Goal: Task Accomplishment & Management: Manage account settings

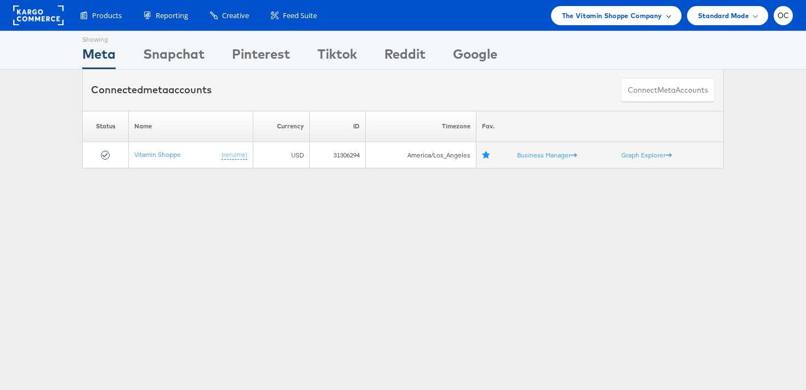
click at [606, 11] on span "The Vitamin Shoppe Company" at bounding box center [612, 16] width 100 height 12
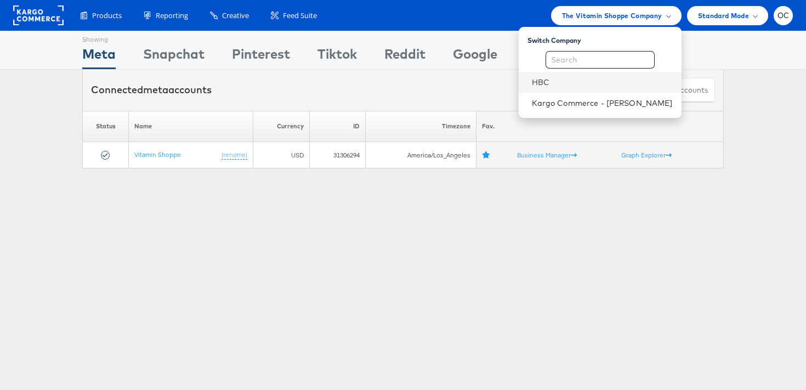
click at [562, 88] on li "HBC" at bounding box center [599, 82] width 163 height 21
click at [568, 85] on link "HBC" at bounding box center [602, 82] width 141 height 11
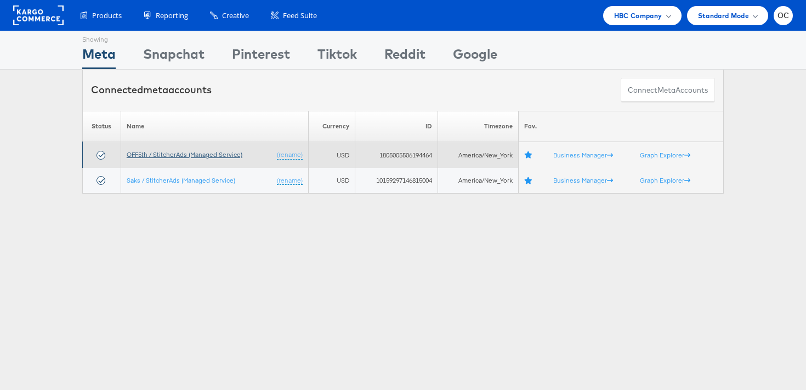
click at [181, 155] on link "OFF5th / StitcherAds (Managed Service)" at bounding box center [185, 154] width 116 height 8
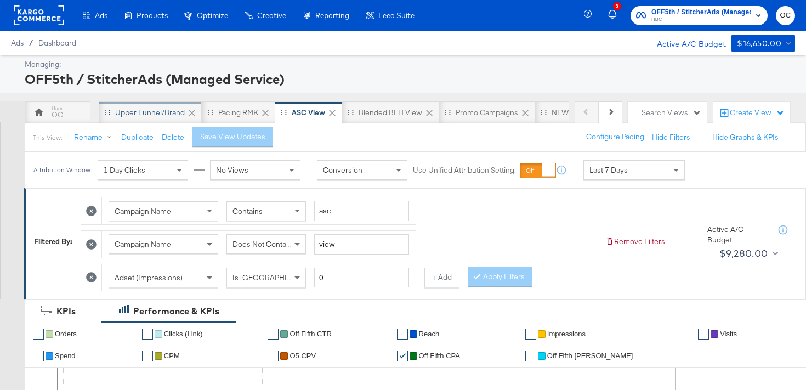
click at [155, 117] on div "Upper Funnel/Brand" at bounding box center [150, 112] width 70 height 10
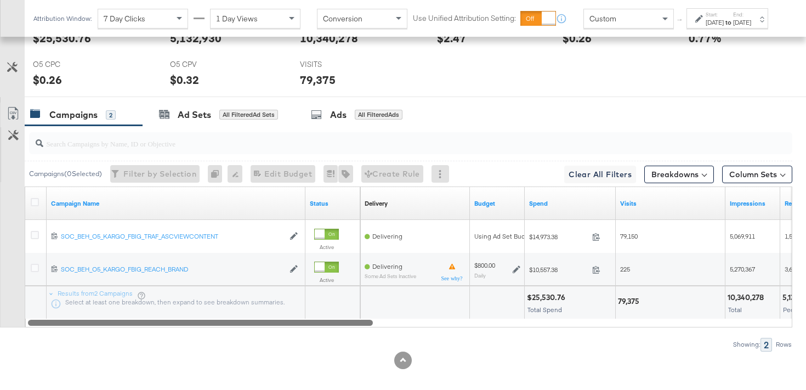
scroll to position [523, 0]
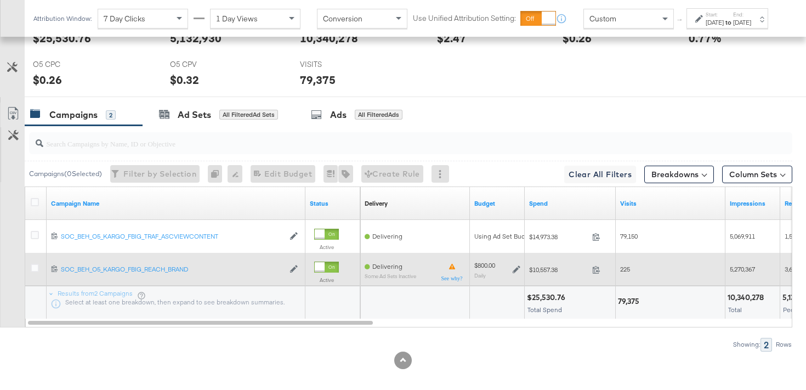
click at [514, 273] on div "$800.00 Daily" at bounding box center [497, 269] width 46 height 17
click at [514, 267] on icon at bounding box center [516, 269] width 8 height 8
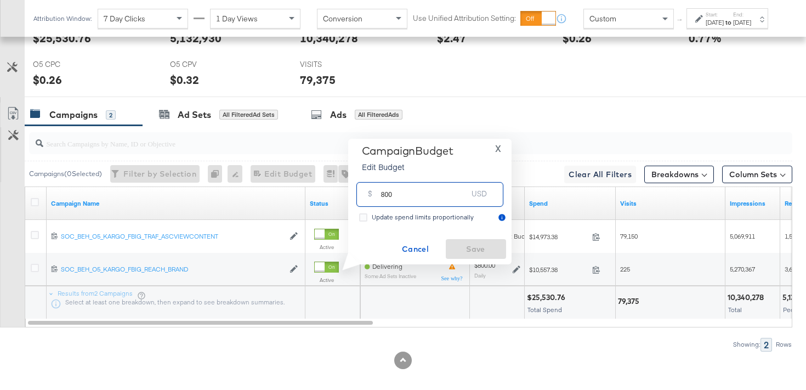
drag, startPoint x: 388, startPoint y: 194, endPoint x: 373, endPoint y: 192, distance: 14.3
click at [373, 192] on div "$ 800 USD" at bounding box center [429, 194] width 147 height 25
type input "750"
click at [492, 246] on span "Save" at bounding box center [476, 249] width 52 height 14
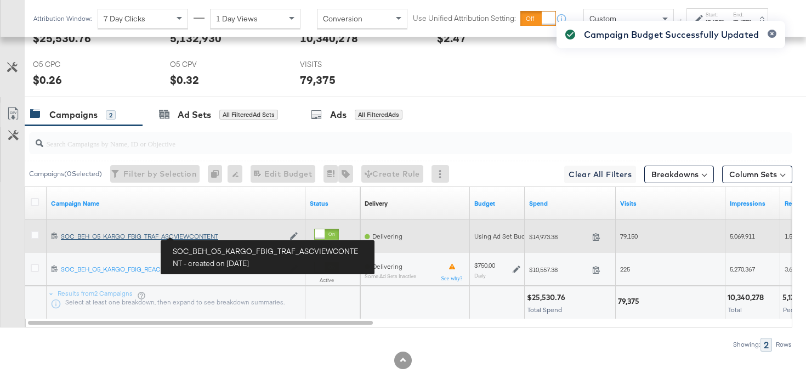
click at [201, 236] on div "SOC_BEH_O5_KARGO_FBIG_TRAF_ASCVIEWCONTENT SOC_BEH_O5_KARGO_FBIG_TRAF_ASCVIEWCON…" at bounding box center [172, 236] width 223 height 9
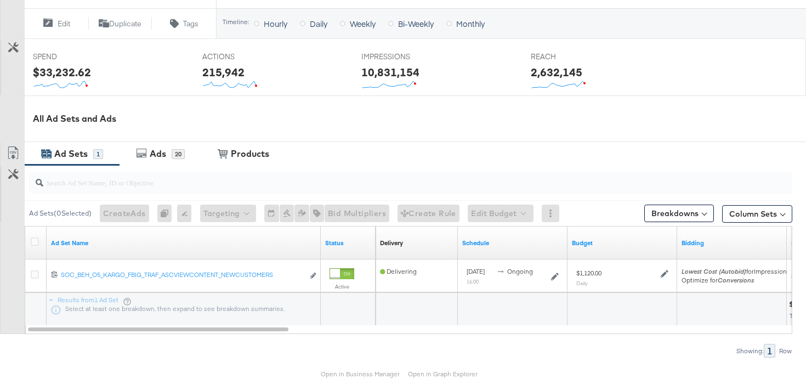
scroll to position [448, 0]
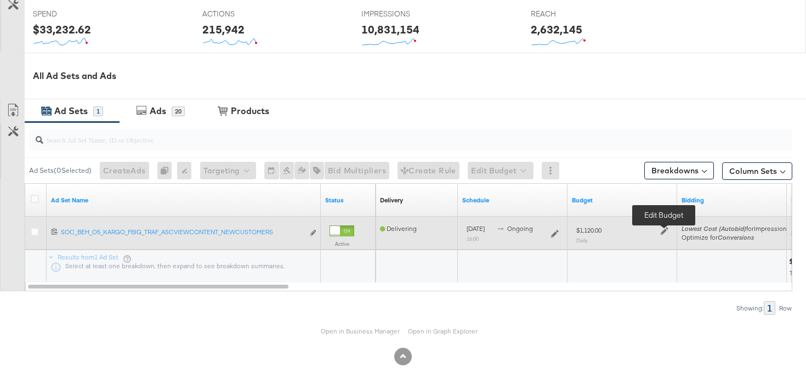
click at [666, 232] on icon at bounding box center [664, 231] width 8 height 8
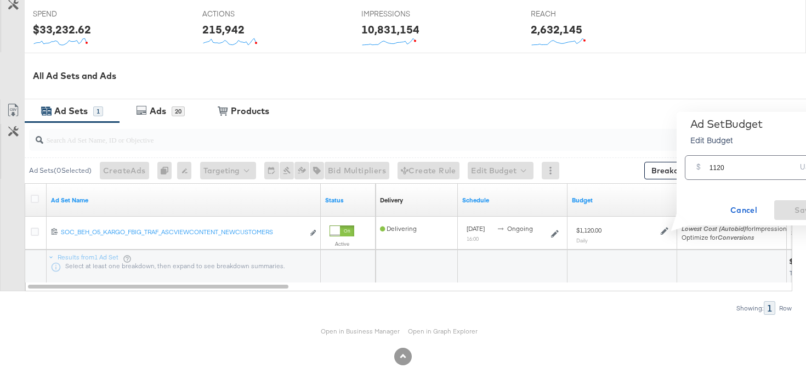
click at [719, 168] on input "1120" at bounding box center [752, 163] width 87 height 24
type input "1050"
click at [791, 202] on button "Save" at bounding box center [804, 210] width 60 height 20
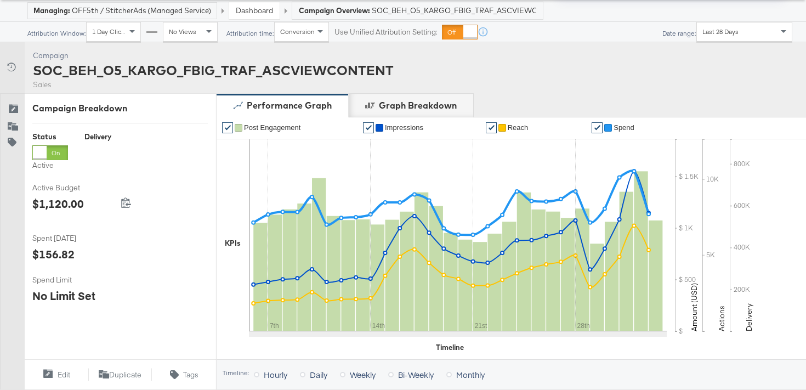
scroll to position [0, 0]
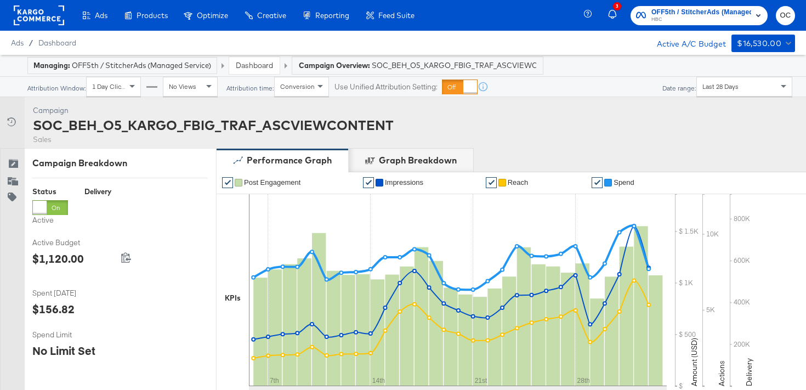
click at [260, 67] on link "Dashboard" at bounding box center [254, 65] width 37 height 10
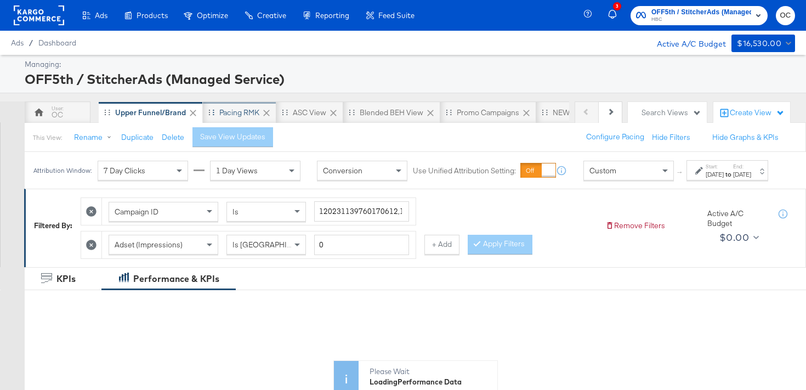
click at [240, 121] on div "Pacing RMK" at bounding box center [239, 112] width 73 height 22
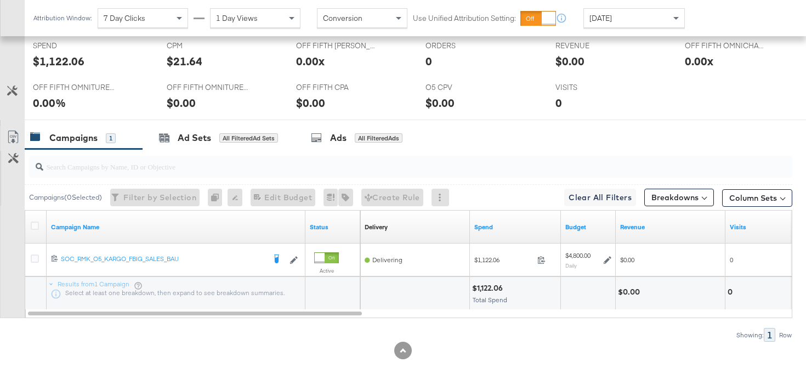
scroll to position [489, 0]
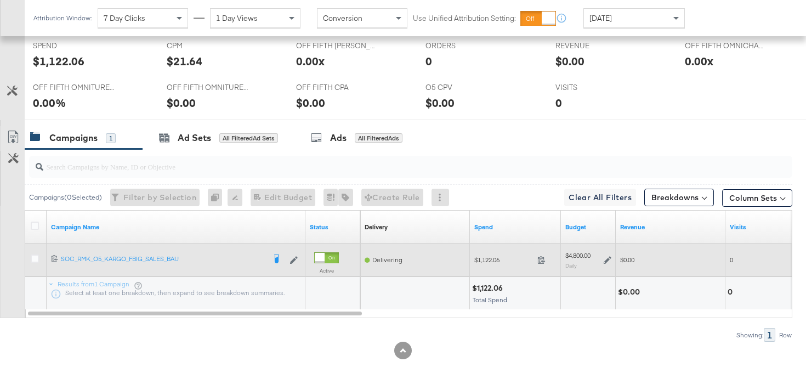
click at [606, 261] on icon at bounding box center [607, 260] width 8 height 8
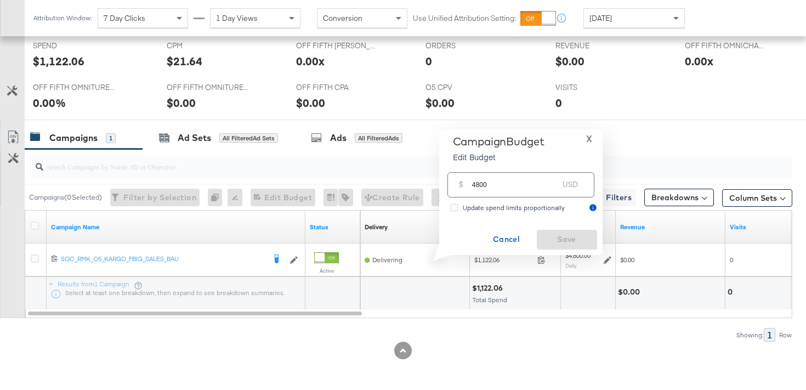
click at [479, 185] on input "4800" at bounding box center [515, 180] width 87 height 24
type input "4500"
click at [544, 237] on span "Save" at bounding box center [567, 239] width 52 height 14
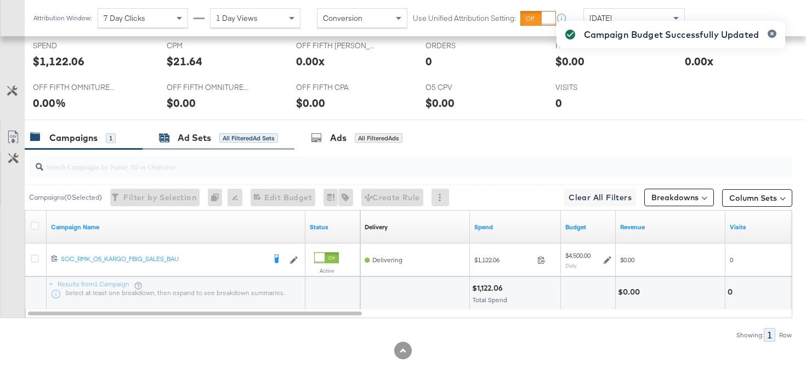
click at [240, 140] on div "All Filtered Ad Sets" at bounding box center [248, 138] width 59 height 10
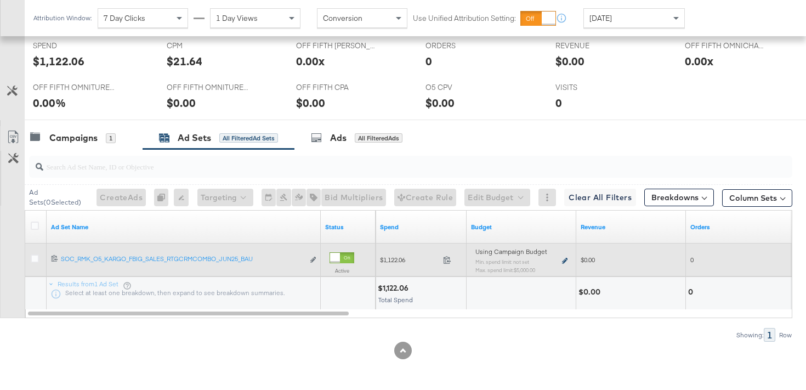
click at [563, 260] on icon at bounding box center [564, 261] width 5 height 6
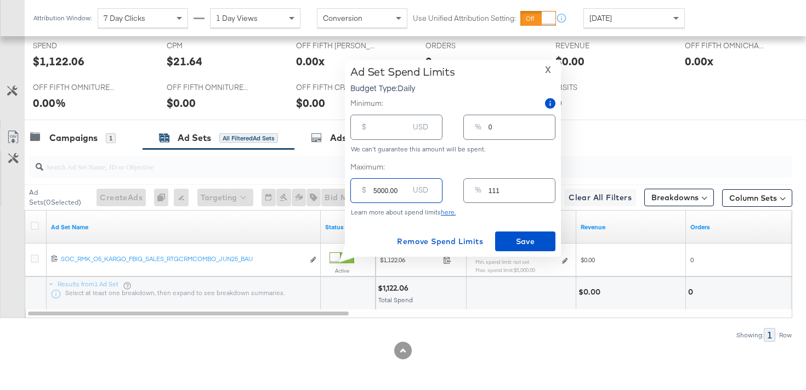
click at [380, 191] on input "5000.00" at bounding box center [390, 186] width 35 height 24
type input "500.00"
type input "11"
type input "4500.00"
type input "100"
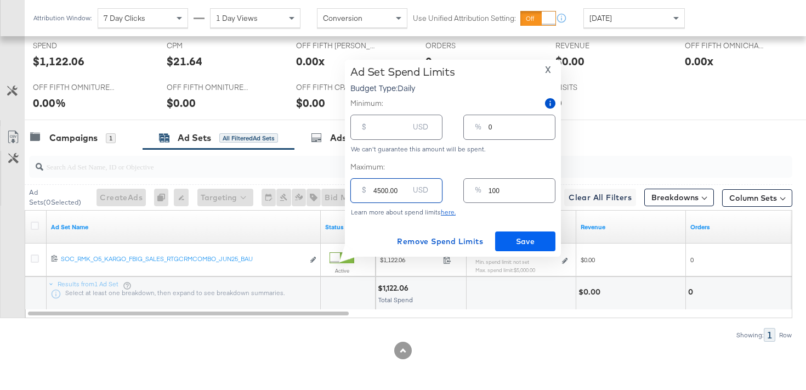
type input "4500.00"
click at [534, 242] on span "Save" at bounding box center [525, 242] width 52 height 14
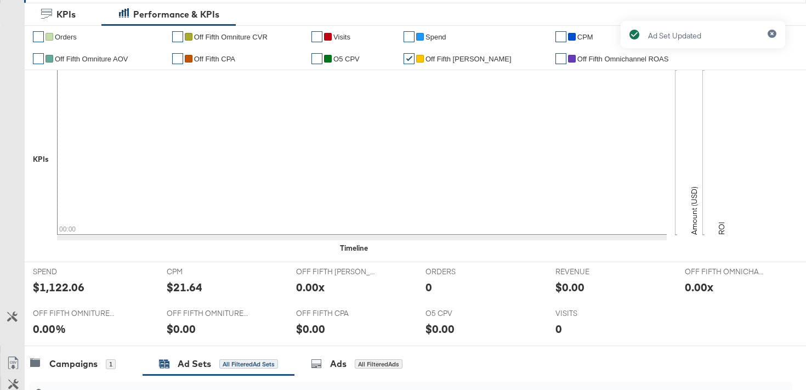
scroll to position [0, 0]
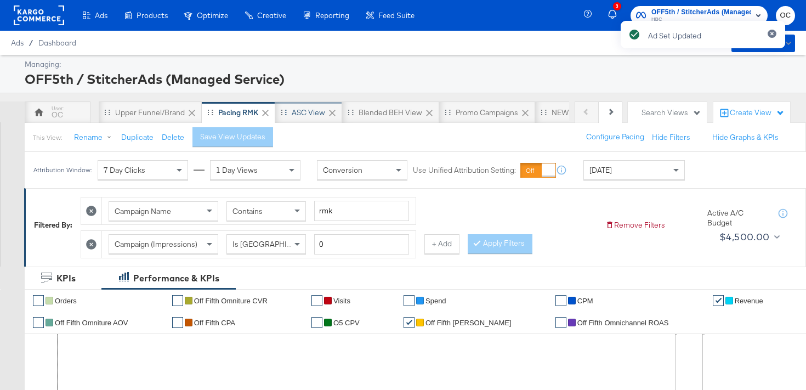
click at [315, 116] on div "ASC View" at bounding box center [308, 112] width 33 height 10
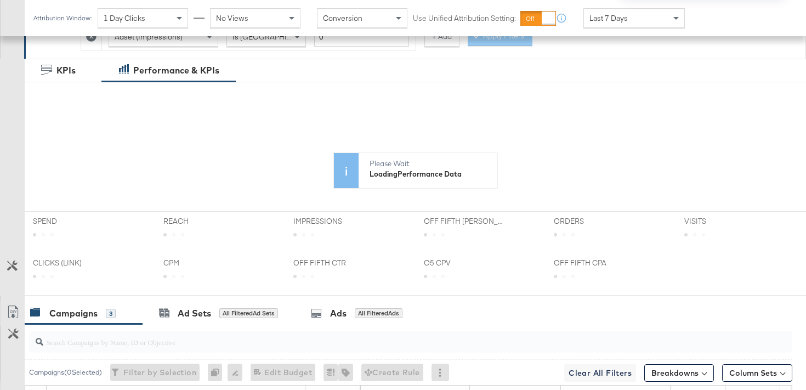
scroll to position [481, 0]
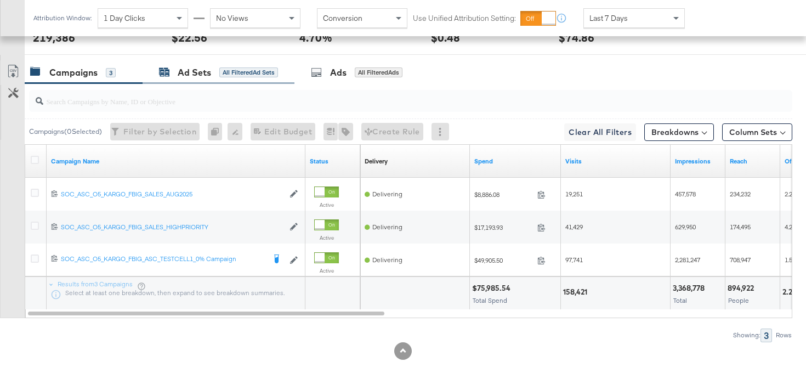
click at [255, 66] on div "Ad Sets All Filtered Ad Sets" at bounding box center [218, 72] width 119 height 13
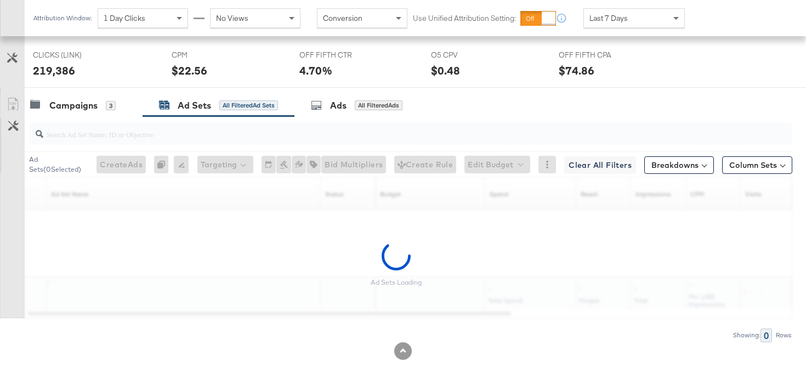
scroll to position [588, 0]
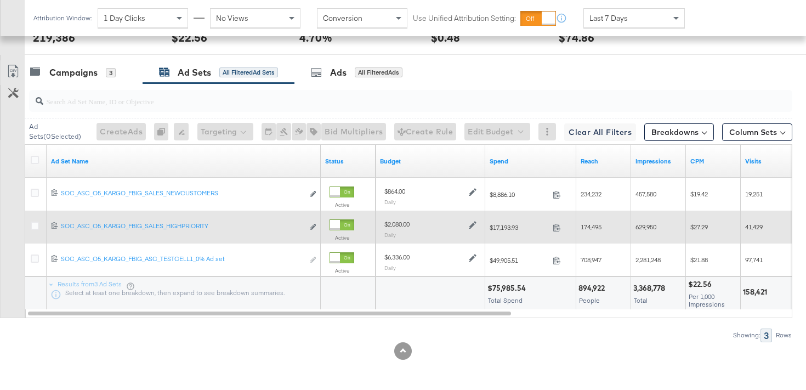
click at [470, 224] on icon at bounding box center [473, 225] width 8 height 8
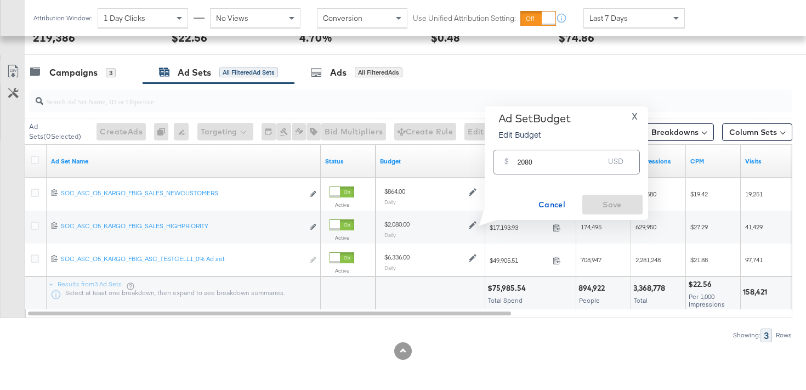
click at [521, 162] on input "2080" at bounding box center [560, 158] width 87 height 24
type input "1950"
click at [605, 210] on span "Save" at bounding box center [612, 205] width 52 height 14
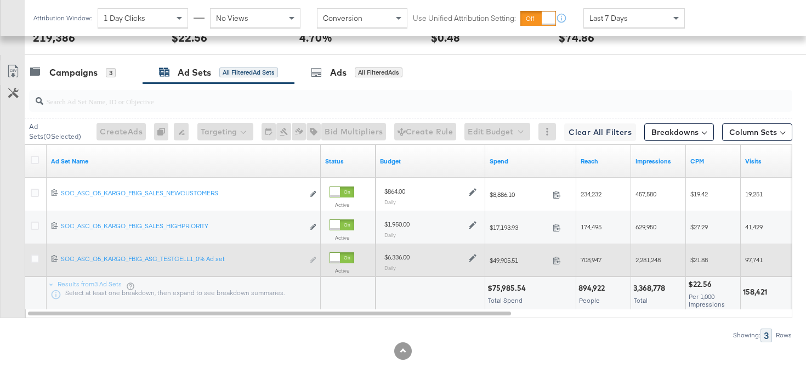
click at [472, 259] on icon at bounding box center [473, 258] width 8 height 8
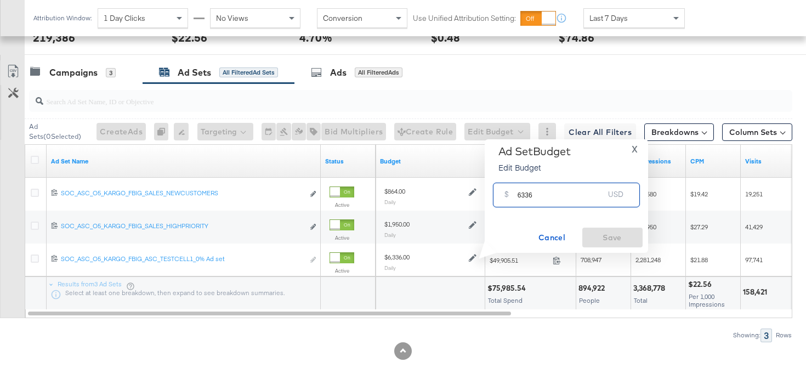
drag, startPoint x: 525, startPoint y: 192, endPoint x: 506, endPoint y: 192, distance: 18.6
click at [506, 192] on div "$ 6336 USD" at bounding box center [566, 195] width 147 height 25
type input "5063"
click at [594, 232] on span "Save" at bounding box center [612, 238] width 52 height 14
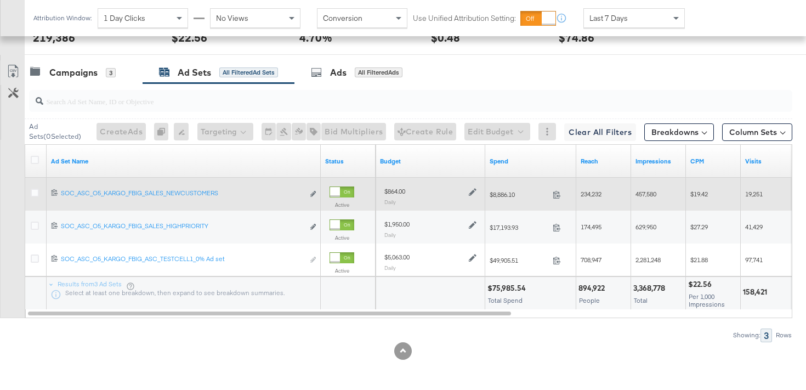
click at [473, 193] on icon at bounding box center [473, 192] width 8 height 8
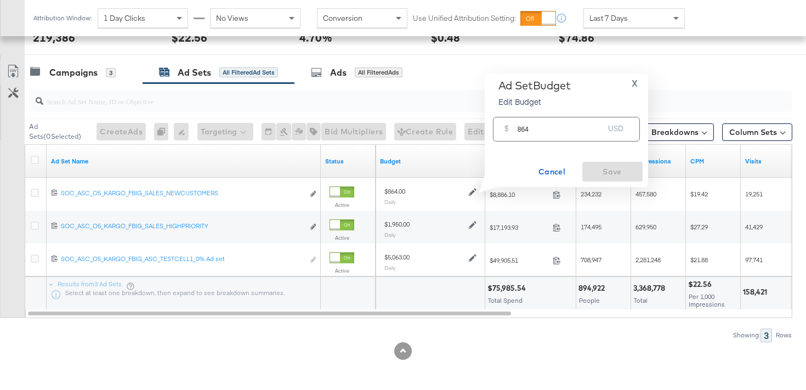
click at [521, 129] on input "864" at bounding box center [560, 125] width 87 height 24
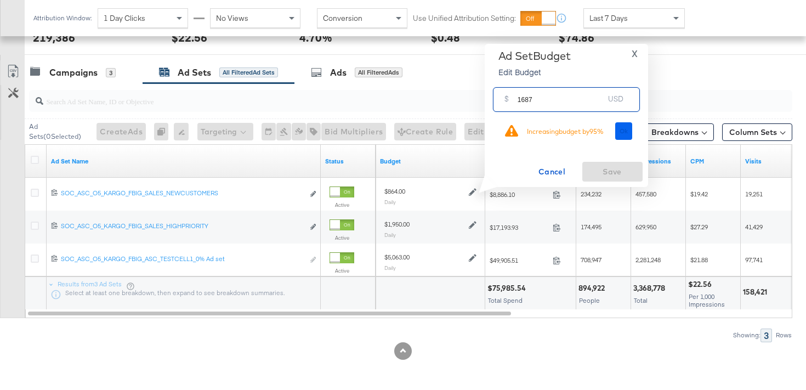
type input "1687"
click at [622, 136] on button "Ok" at bounding box center [624, 131] width 18 height 18
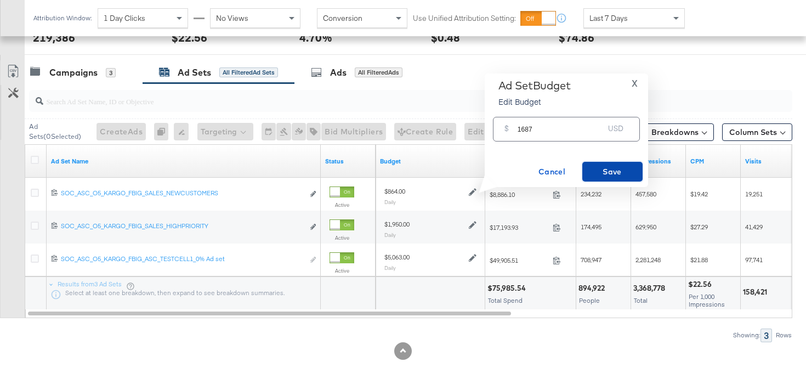
click at [612, 167] on span "Save" at bounding box center [612, 172] width 52 height 14
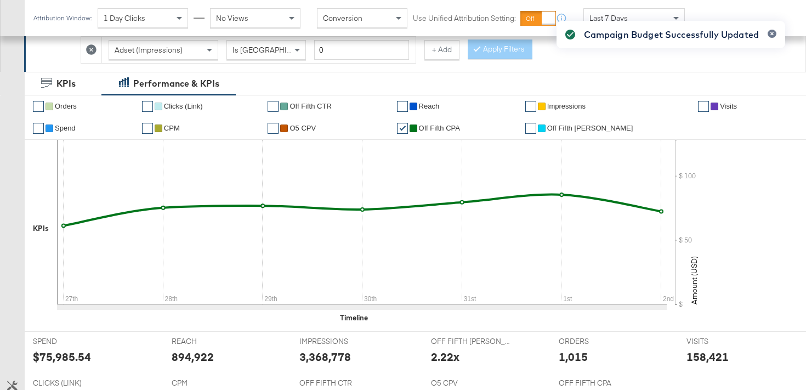
scroll to position [0, 0]
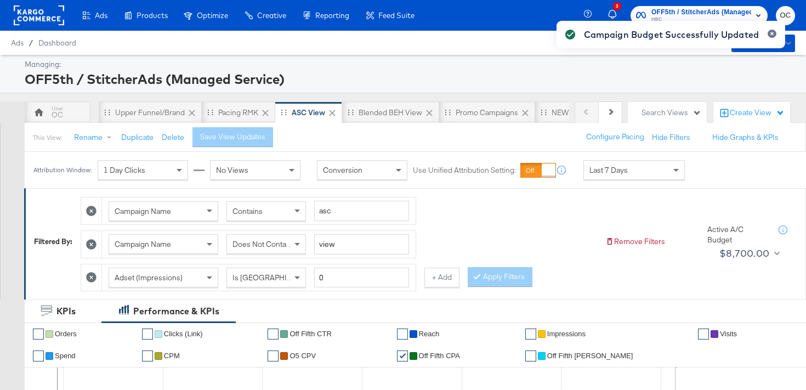
click at [556, 113] on div "Campaign Budget Successfully Updated" at bounding box center [670, 175] width 250 height 331
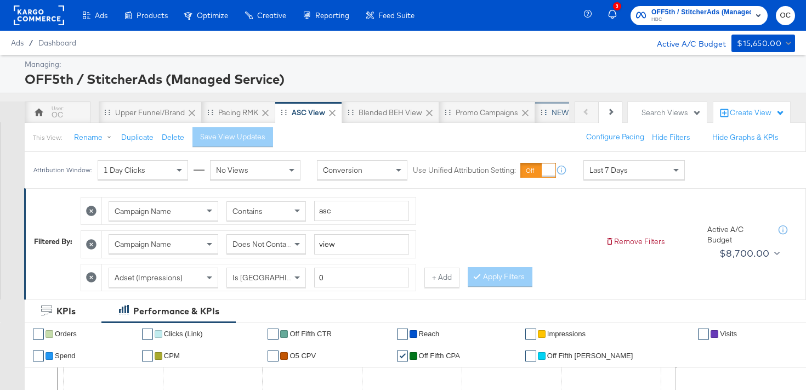
click at [546, 113] on div "NEW O5 Weekly Report" at bounding box center [591, 112] width 113 height 22
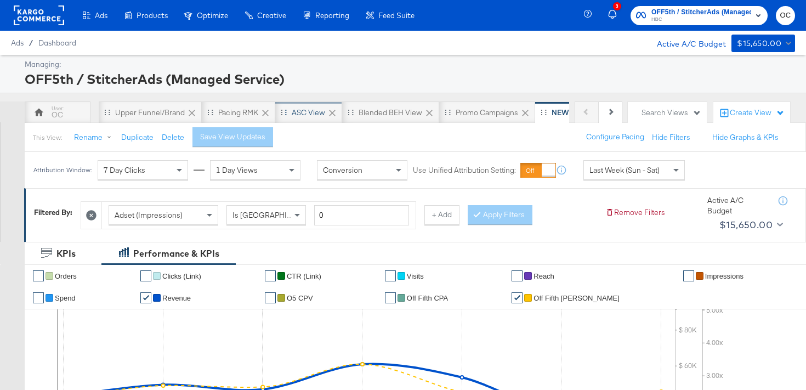
click at [315, 117] on div "ASC View" at bounding box center [308, 112] width 33 height 10
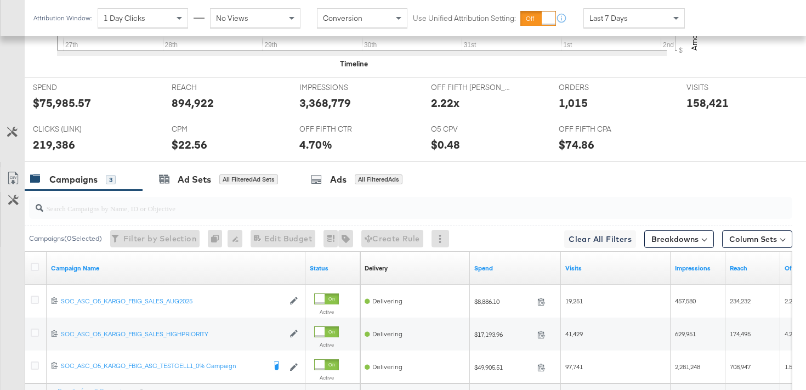
scroll to position [588, 0]
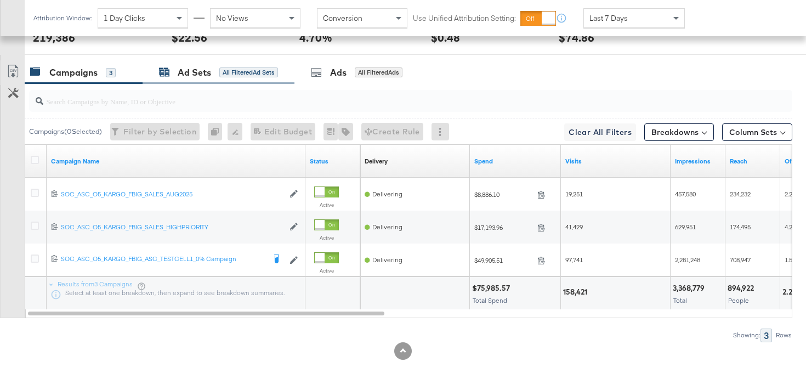
click at [271, 77] on div "Ad Sets All Filtered Ad Sets" at bounding box center [218, 72] width 119 height 13
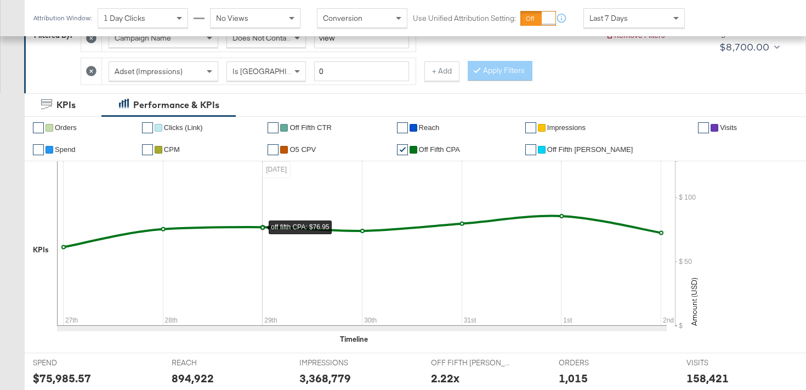
scroll to position [0, 0]
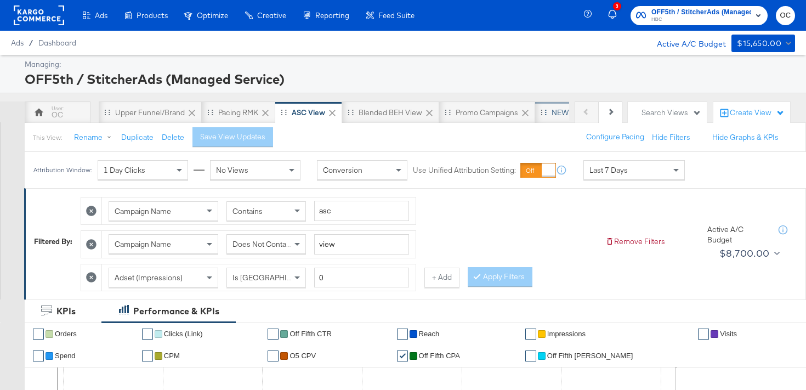
click at [554, 114] on div "NEW O5 Weekly Report" at bounding box center [591, 112] width 80 height 10
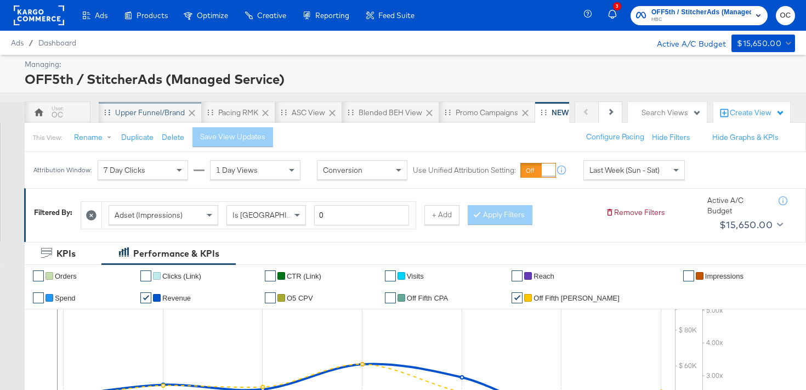
click at [161, 106] on div "Upper Funnel/Brand" at bounding box center [150, 112] width 103 height 22
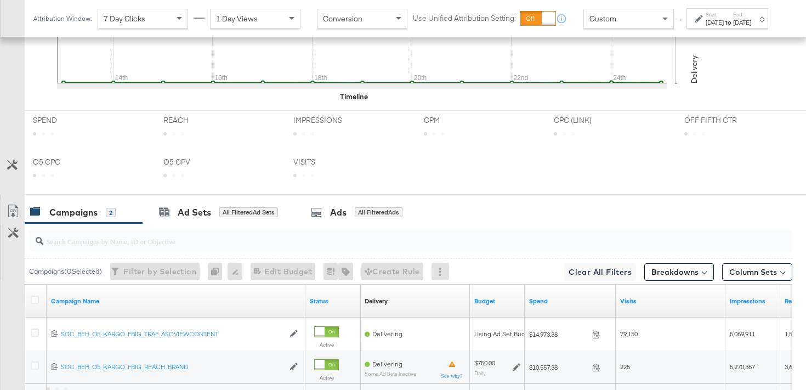
scroll to position [533, 0]
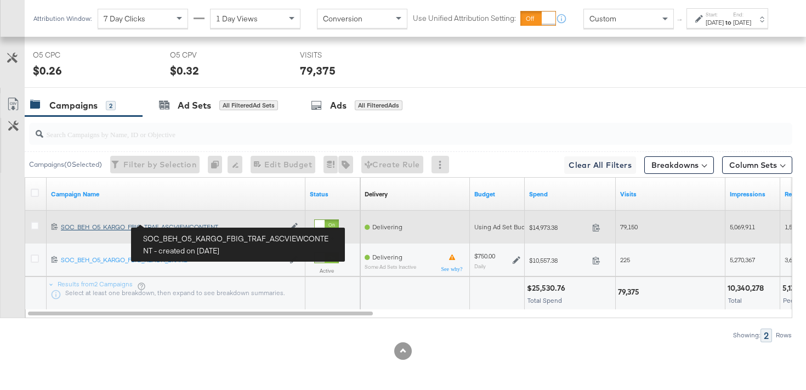
click at [167, 226] on div "SOC_BEH_O5_KARGO_FBIG_TRAF_ASCVIEWCONTENT SOC_BEH_O5_KARGO_FBIG_TRAF_ASCVIEWCON…" at bounding box center [172, 227] width 223 height 9
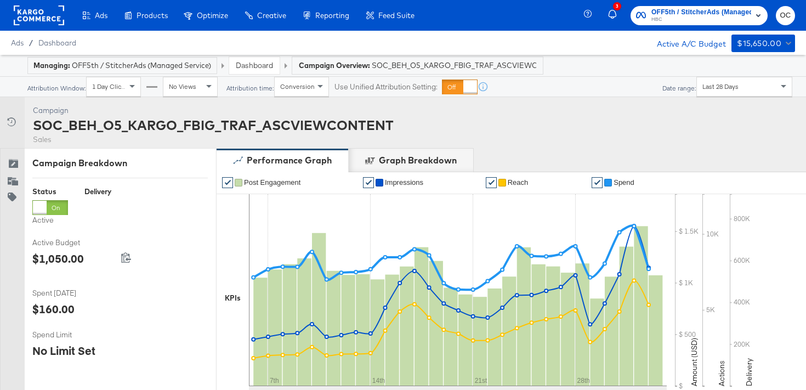
click at [257, 69] on link "Dashboard" at bounding box center [254, 65] width 37 height 10
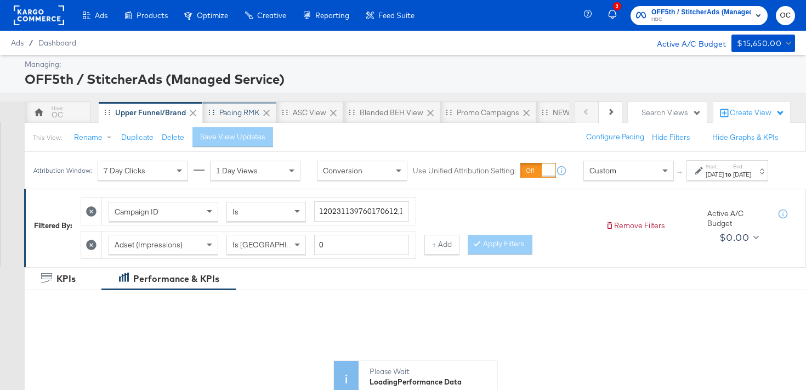
click at [213, 112] on div "Pacing RMK" at bounding box center [239, 112] width 73 height 22
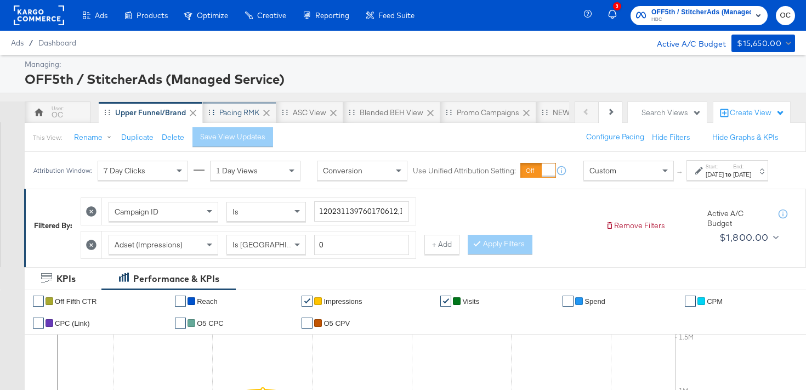
click at [236, 108] on div "Pacing RMK" at bounding box center [239, 112] width 40 height 10
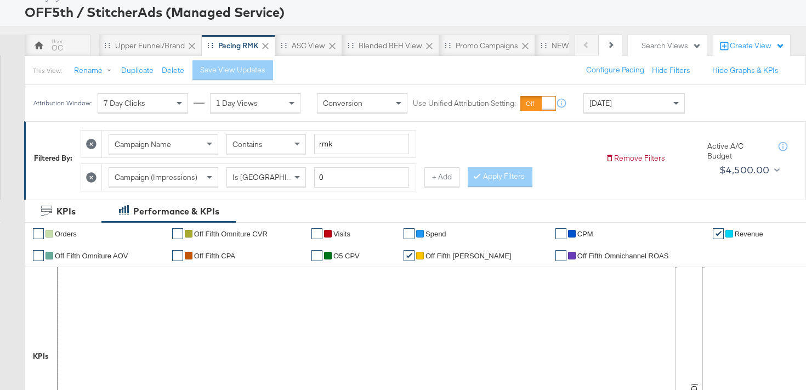
scroll to position [25, 0]
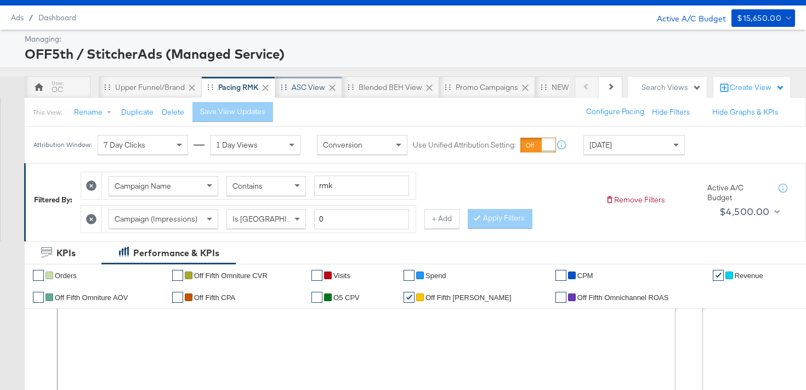
click at [295, 86] on div "ASC View" at bounding box center [308, 87] width 33 height 10
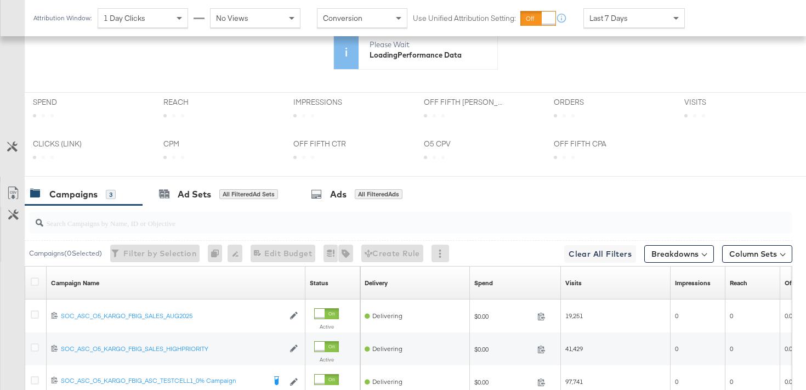
scroll to position [481, 0]
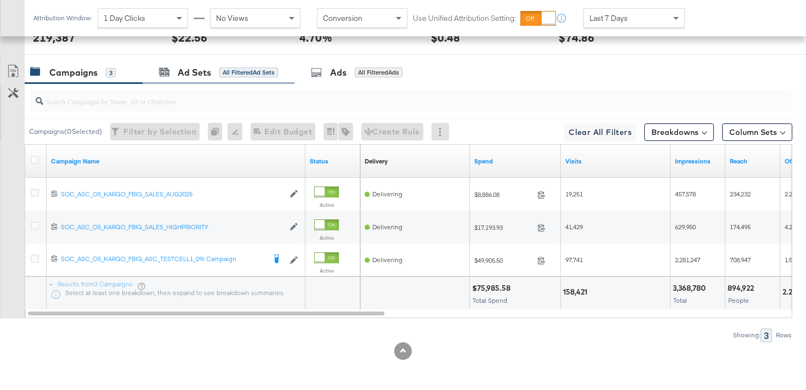
click at [253, 82] on div "Ad Sets All Filtered Ad Sets" at bounding box center [219, 73] width 152 height 24
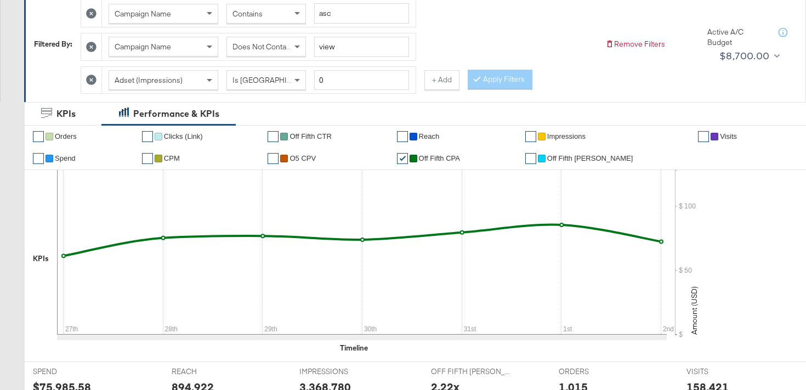
scroll to position [0, 0]
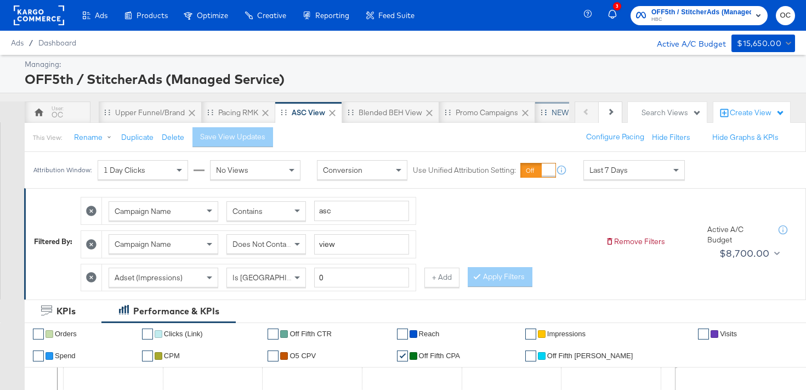
click at [561, 112] on div "NEW O5 Weekly Report" at bounding box center [591, 112] width 80 height 10
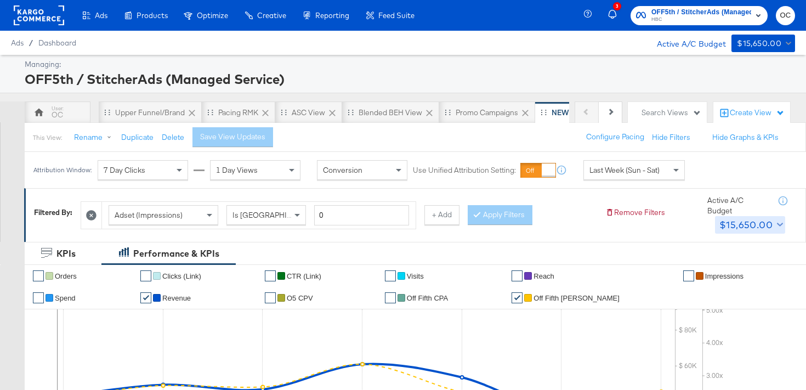
click at [740, 228] on div "$15,650.00" at bounding box center [745, 224] width 53 height 16
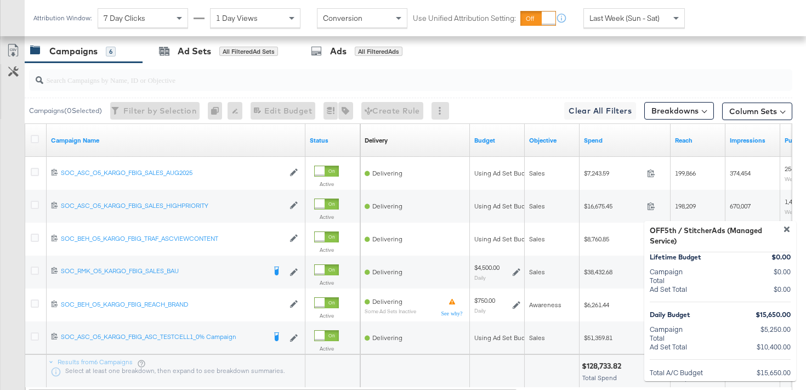
scroll to position [629, 0]
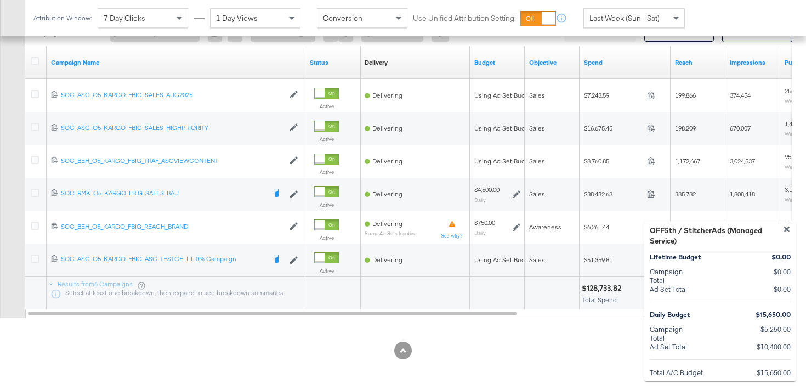
click at [408, 0] on div at bounding box center [403, 0] width 806 height 0
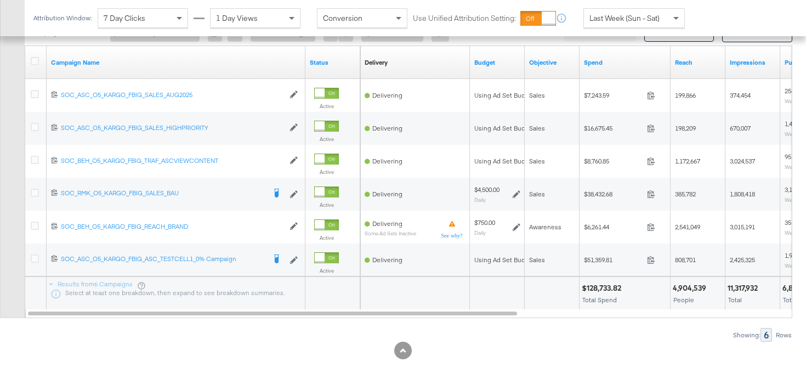
click at [644, 24] on div "Last Week (Sun - Sat)" at bounding box center [634, 18] width 100 height 19
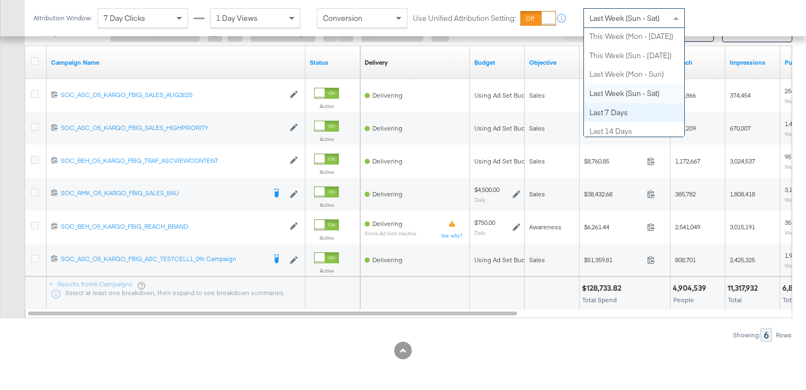
scroll to position [70, 0]
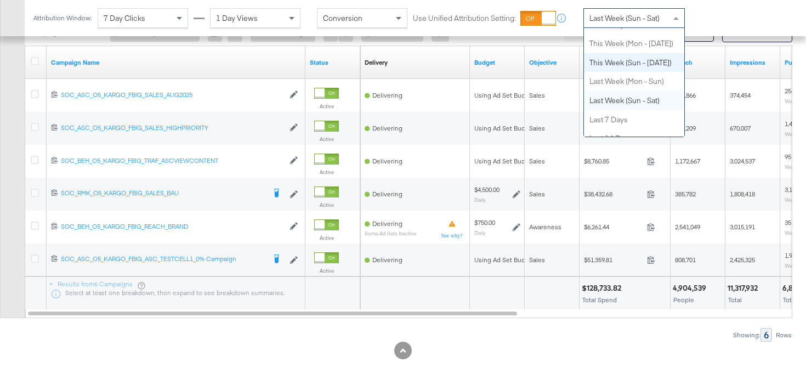
click at [274, 331] on div "Showing: 6 Rows" at bounding box center [396, 335] width 792 height 14
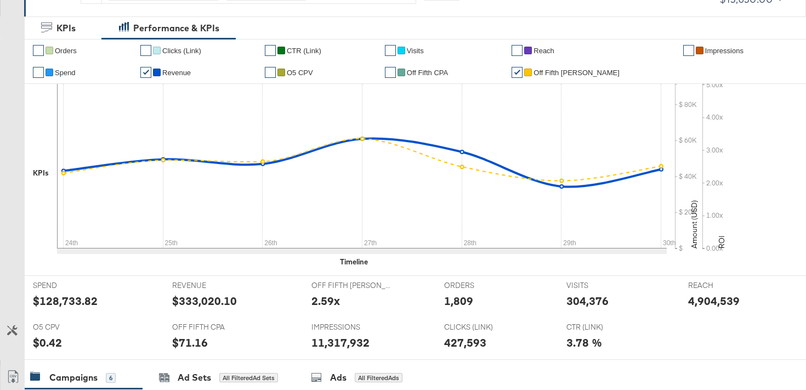
scroll to position [0, 0]
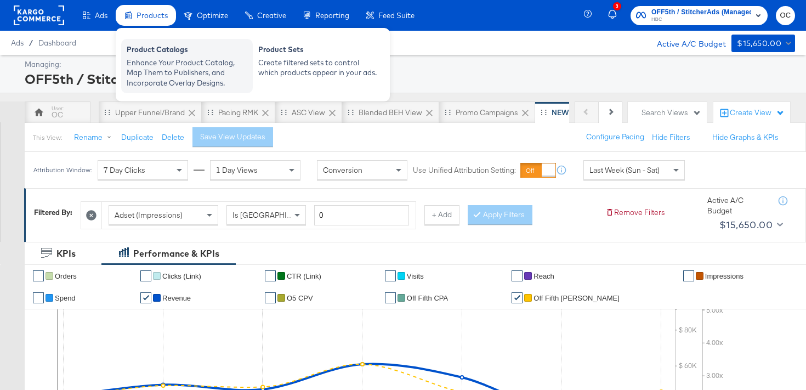
click at [169, 44] on div "Product Catalogs" at bounding box center [187, 50] width 121 height 13
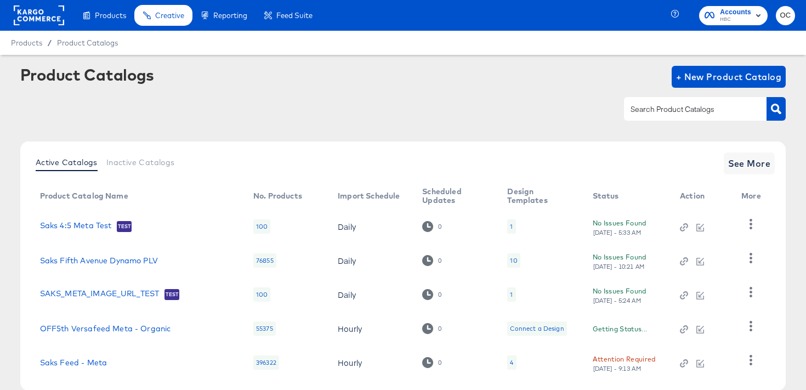
click at [702, 111] on input "text" at bounding box center [686, 109] width 117 height 13
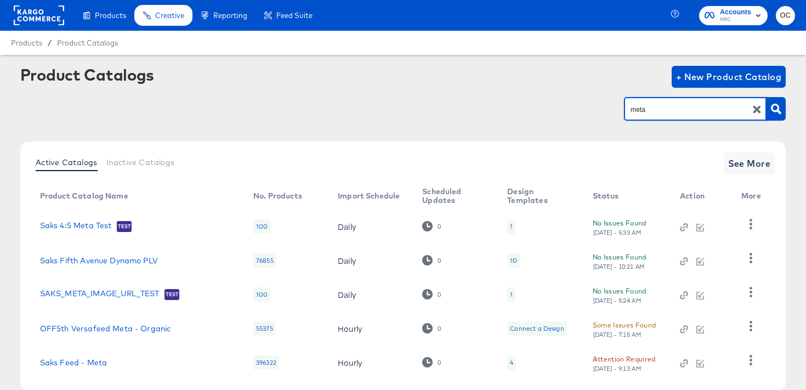
type input "meta"
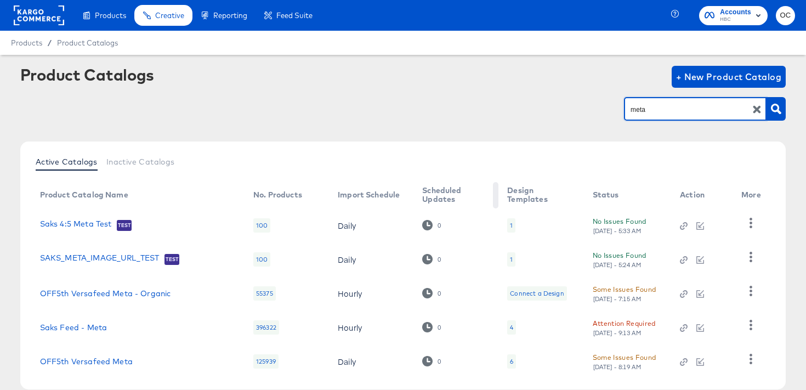
scroll to position [60, 0]
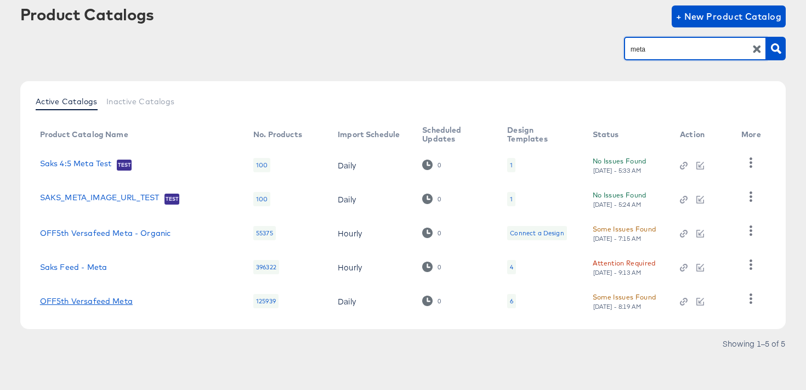
click at [108, 304] on link "OFF5th Versafeed Meta" at bounding box center [86, 301] width 93 height 9
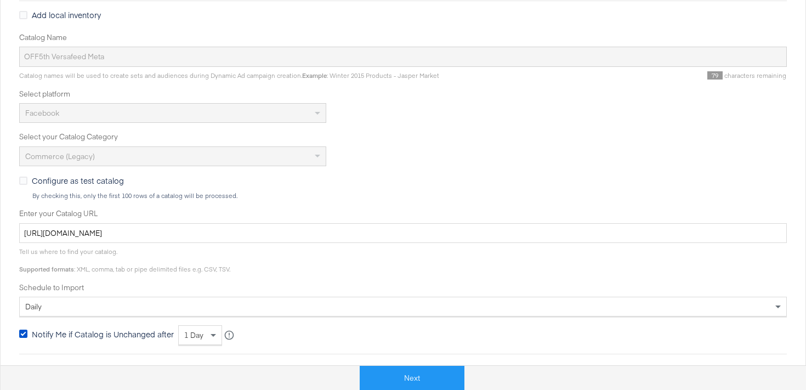
scroll to position [254, 0]
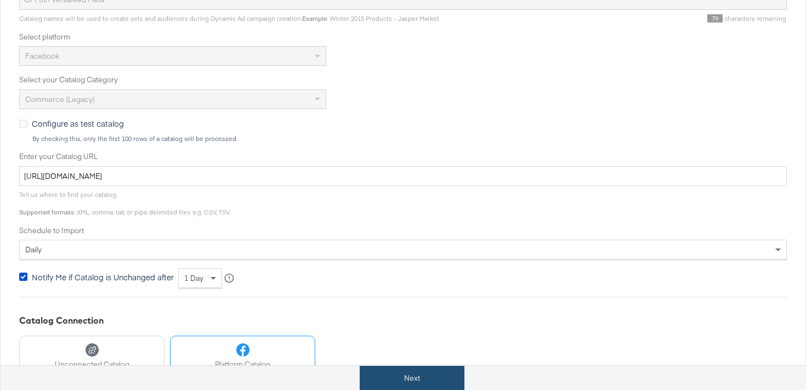
click at [402, 372] on button "Next" at bounding box center [412, 378] width 105 height 25
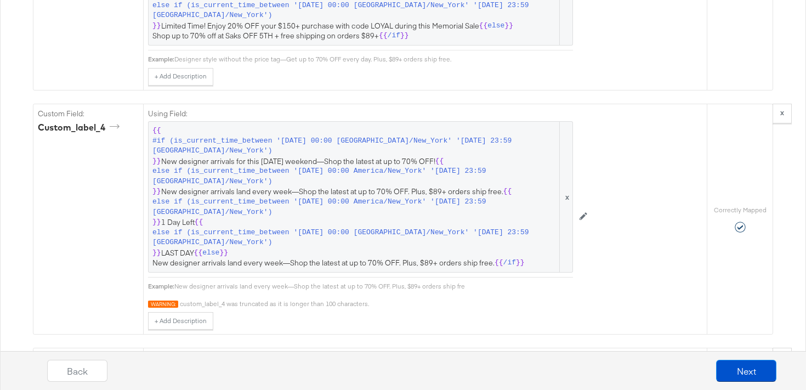
scroll to position [1888, 0]
click at [584, 215] on icon at bounding box center [583, 216] width 8 height 8
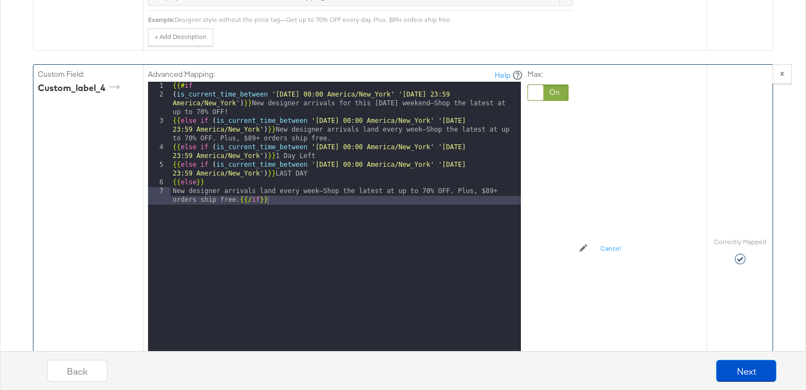
scroll to position [1958, 0]
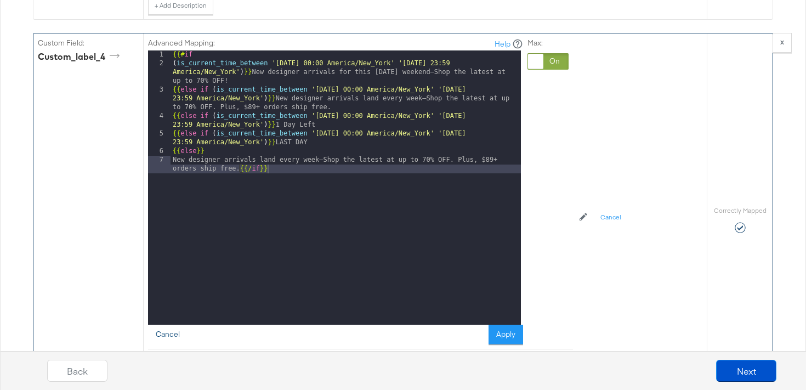
click at [177, 328] on button "Cancel" at bounding box center [167, 334] width 39 height 20
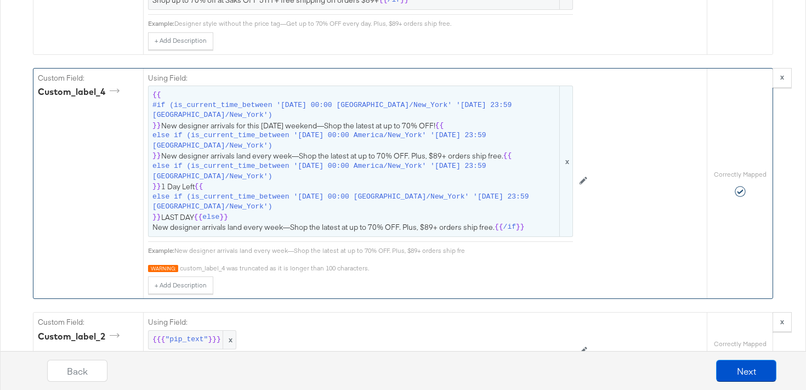
scroll to position [1919, 0]
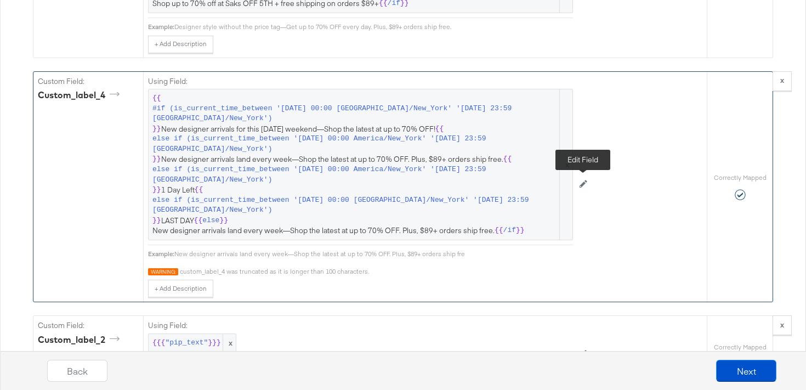
click at [584, 183] on icon at bounding box center [583, 184] width 8 height 8
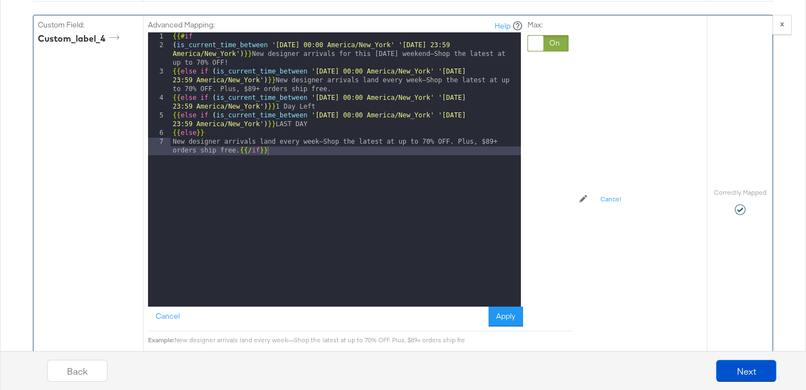
scroll to position [2022, 0]
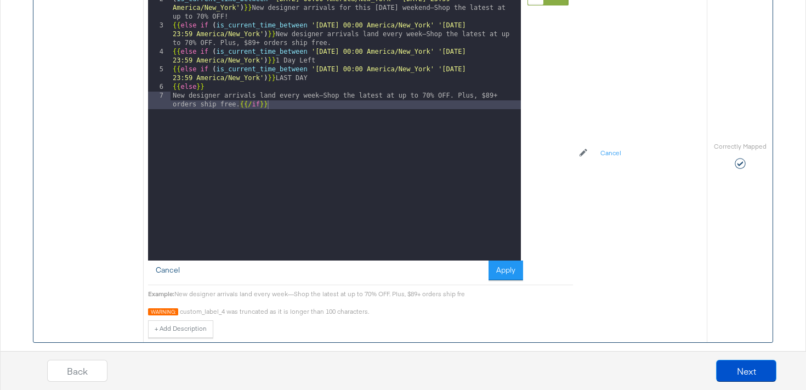
click at [168, 270] on button "Cancel" at bounding box center [167, 270] width 39 height 20
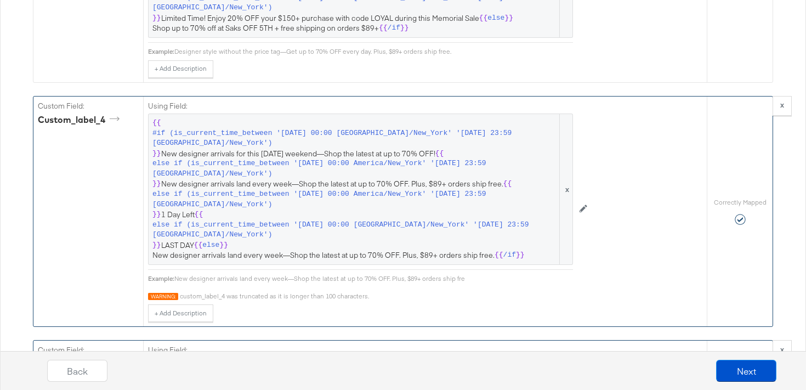
scroll to position [1902, 0]
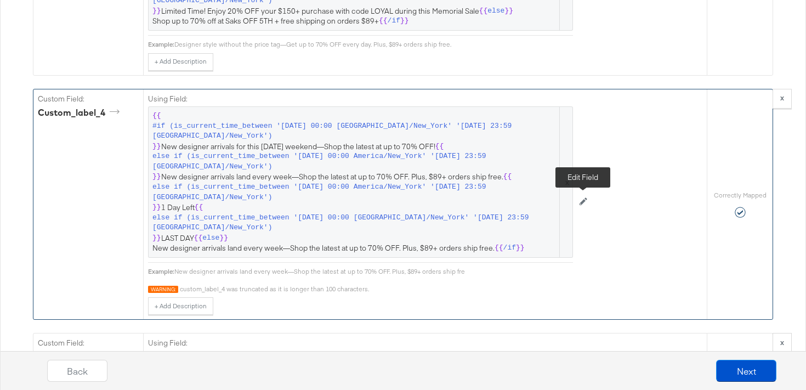
click at [586, 199] on icon at bounding box center [583, 202] width 8 height 8
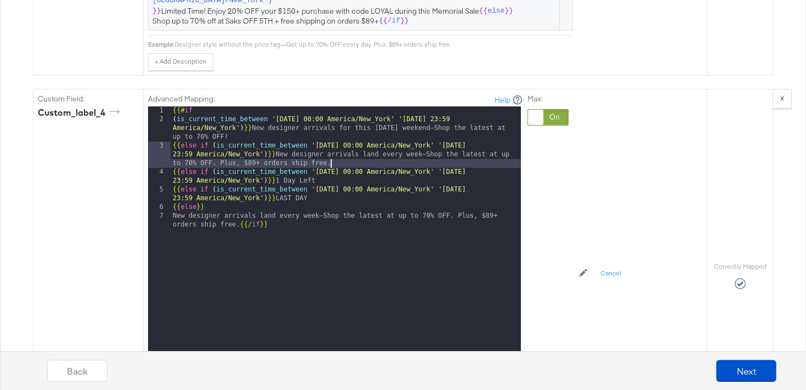
click at [335, 167] on div "{{# if ( is_current_time_between '2025-08-28 00:00 America/New_York' '2025-09-0…" at bounding box center [345, 256] width 350 height 300
click at [240, 225] on div "{{# if ( is_current_time_between '2025-08-28 00:00 America/New_York' '2025-09-0…" at bounding box center [345, 256] width 350 height 300
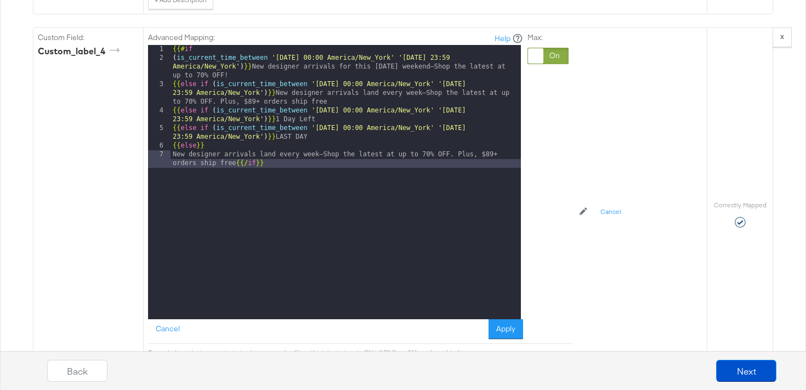
scroll to position [2013, 0]
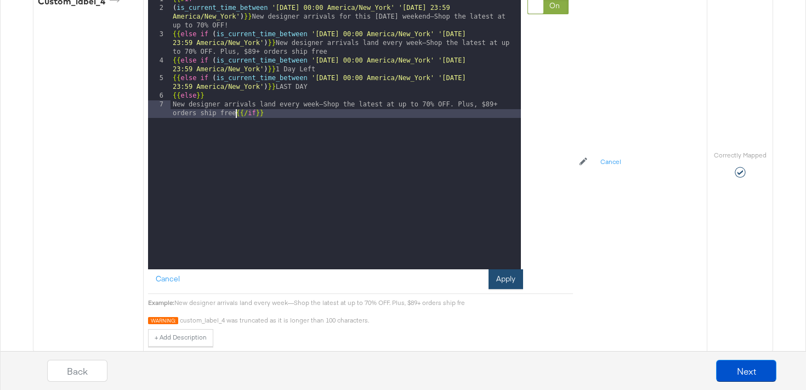
click at [500, 287] on button "Apply" at bounding box center [505, 279] width 35 height 20
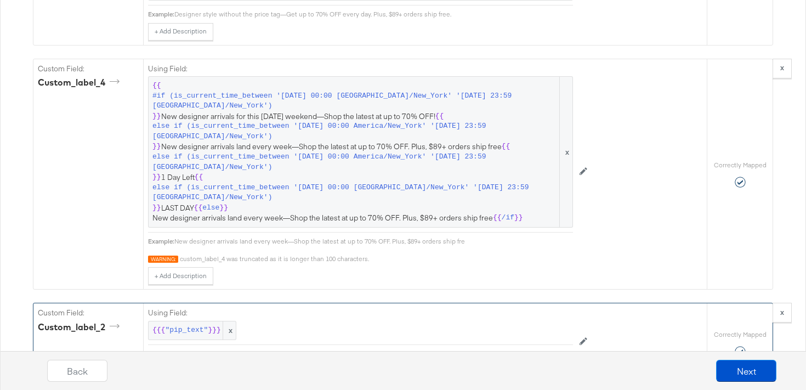
scroll to position [1931, 0]
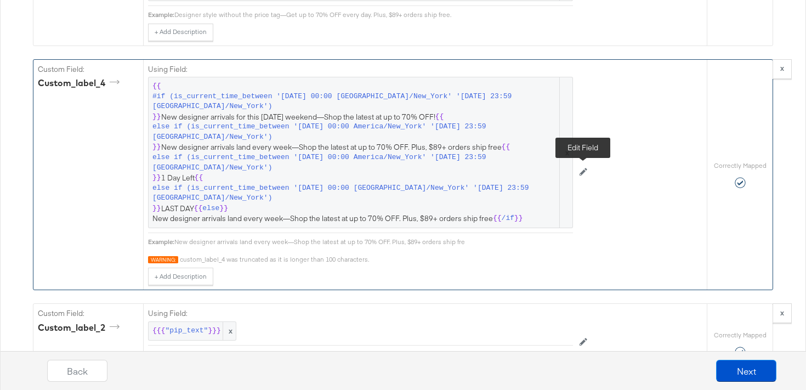
click at [582, 175] on icon at bounding box center [583, 172] width 8 height 8
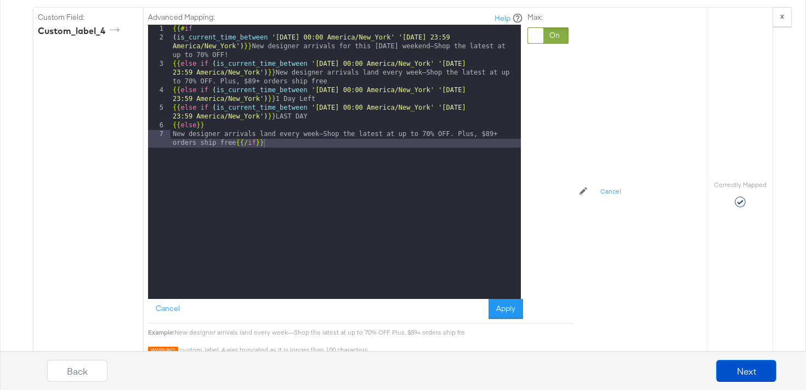
scroll to position [2005, 0]
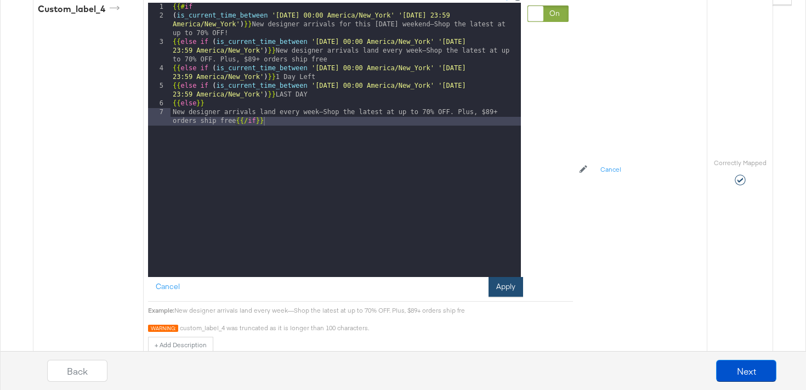
click at [512, 289] on button "Apply" at bounding box center [505, 287] width 35 height 20
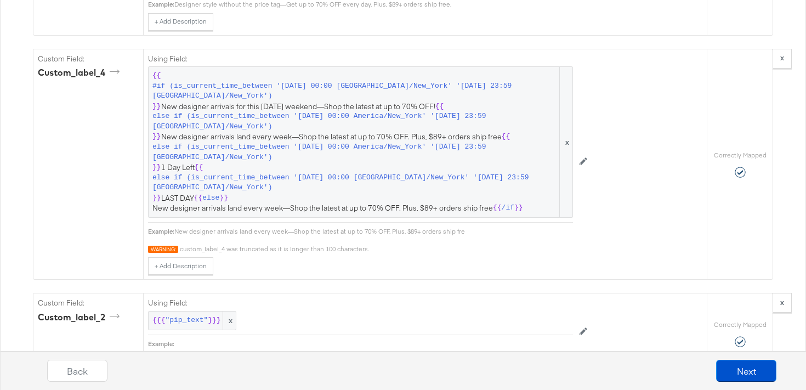
scroll to position [1940, 0]
click at [744, 372] on button "Next" at bounding box center [746, 371] width 60 height 22
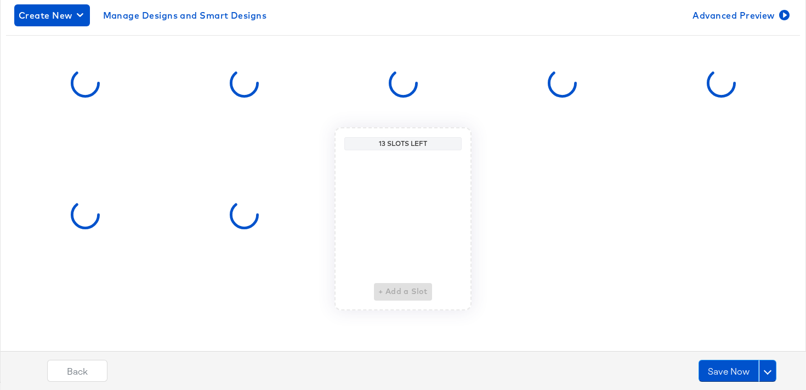
scroll to position [0, 0]
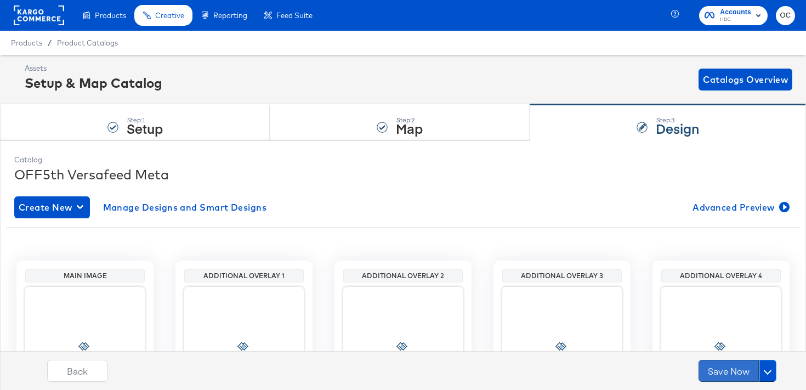
click at [721, 373] on button "Save Now" at bounding box center [728, 371] width 60 height 22
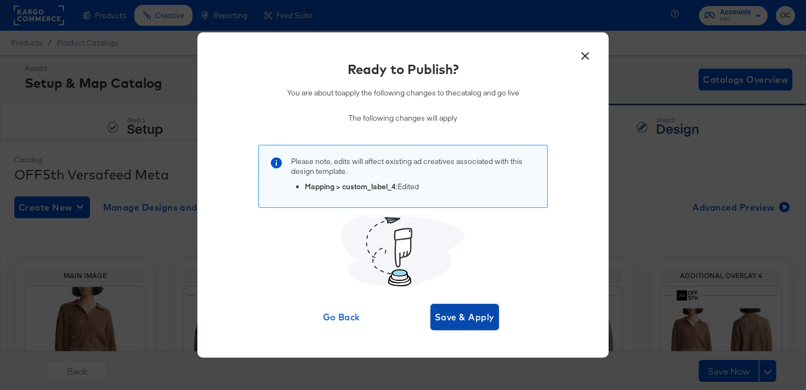
click at [490, 318] on span "Save & Apply" at bounding box center [465, 316] width 60 height 15
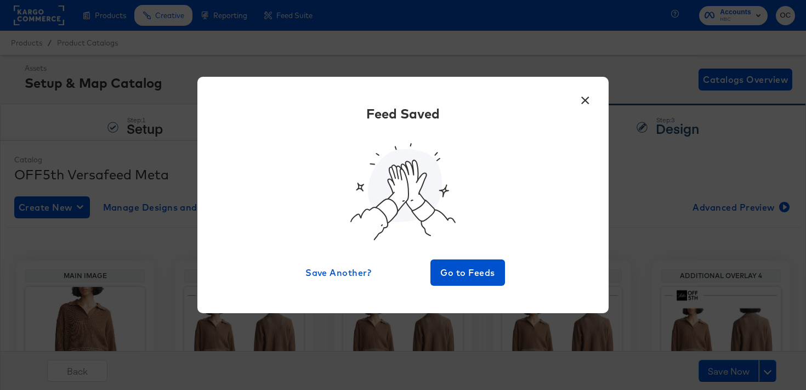
click at [579, 102] on button "×" at bounding box center [585, 98] width 20 height 20
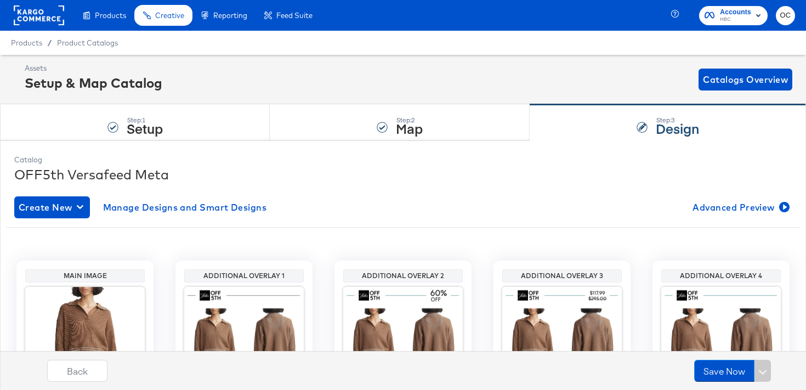
click at [49, 22] on rect at bounding box center [39, 15] width 50 height 20
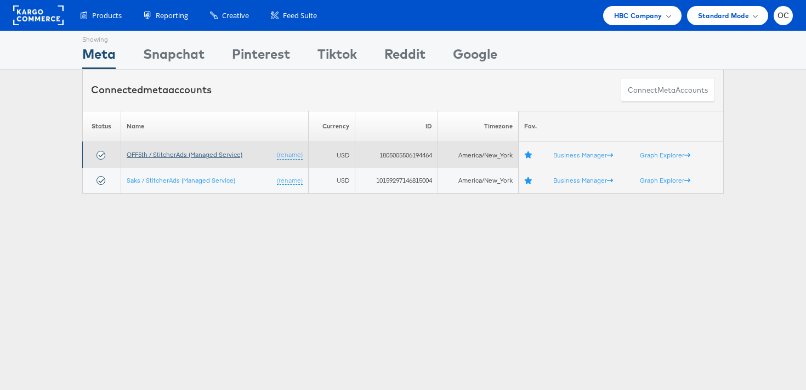
click at [144, 155] on link "OFF5th / StitcherAds (Managed Service)" at bounding box center [185, 154] width 116 height 8
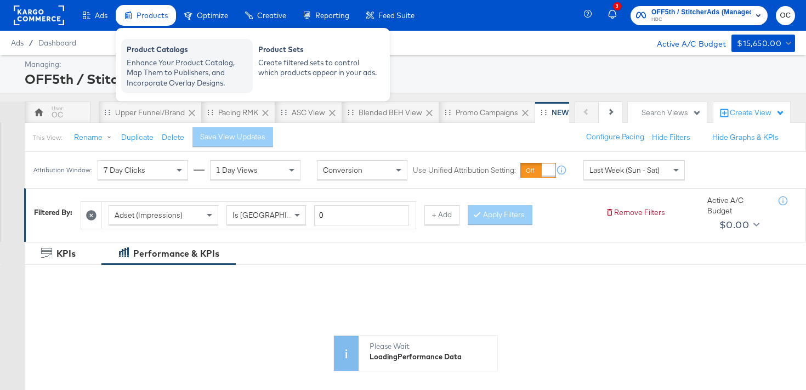
click at [158, 66] on div "Enhance Your Product Catalog, Map Them to Publishers, and Incorporate Overlay D…" at bounding box center [187, 73] width 121 height 31
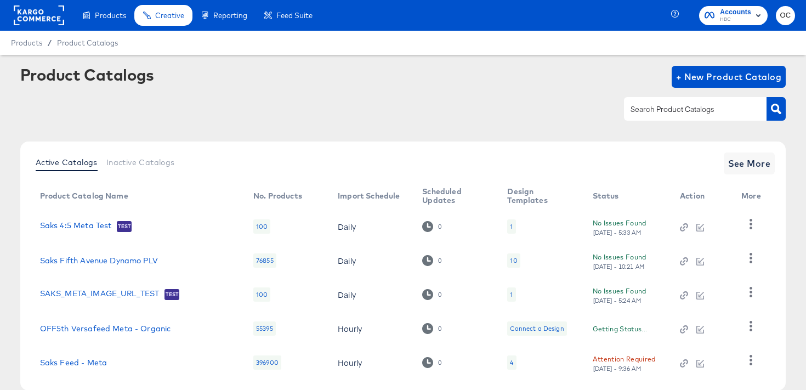
click at [647, 117] on div at bounding box center [695, 108] width 143 height 23
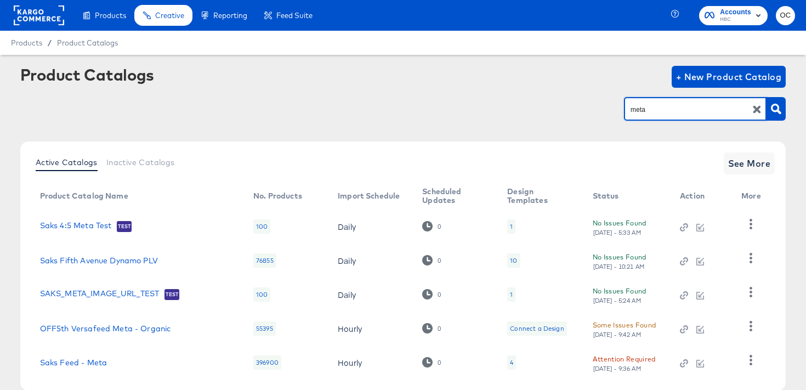
type input "meta"
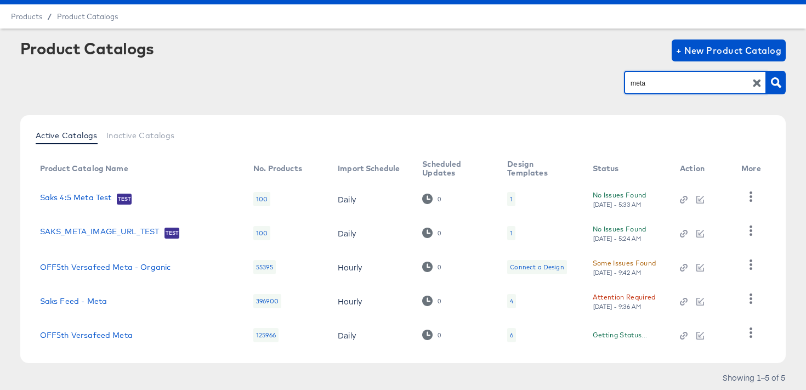
scroll to position [60, 0]
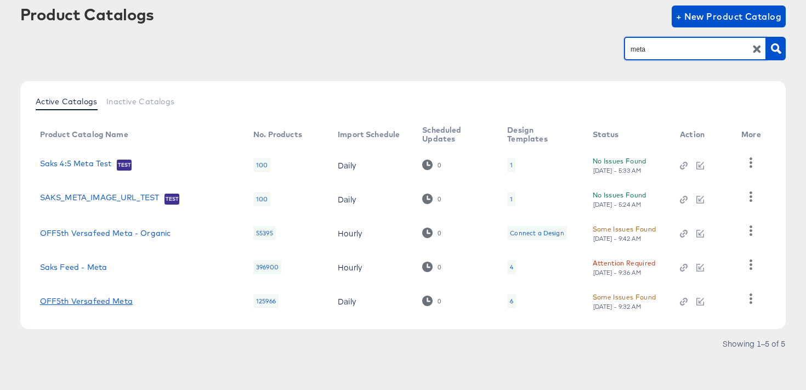
click at [104, 300] on link "OFF5th Versafeed Meta" at bounding box center [86, 301] width 93 height 9
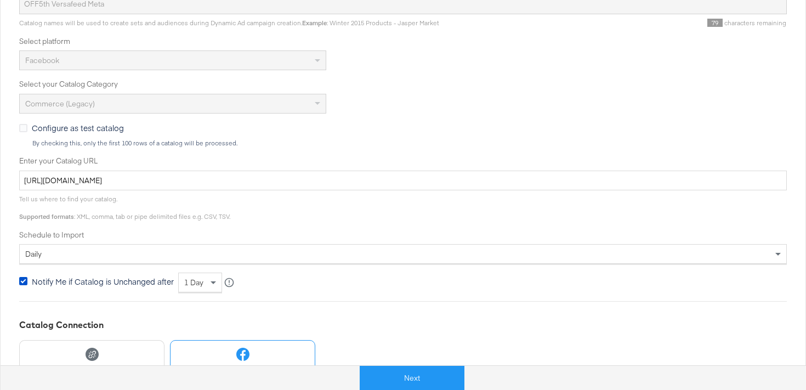
scroll to position [335, 0]
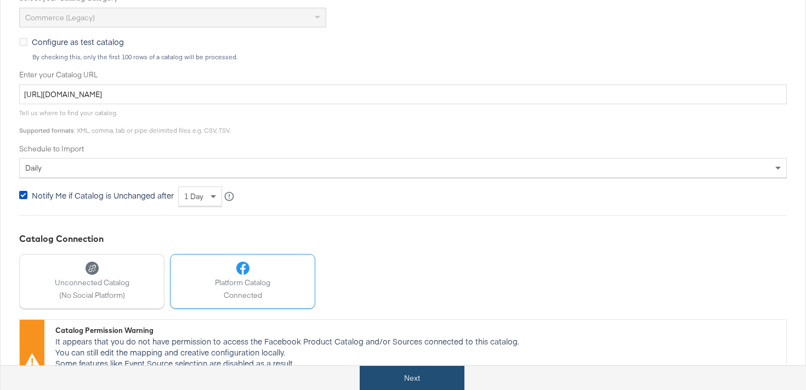
click at [420, 379] on button "Next" at bounding box center [412, 378] width 105 height 25
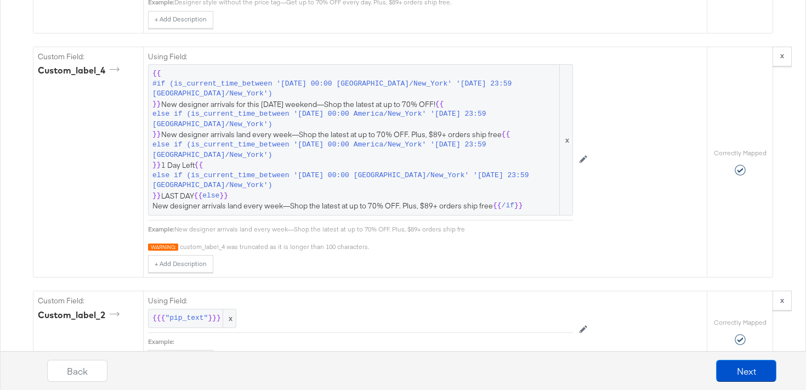
scroll to position [1936, 0]
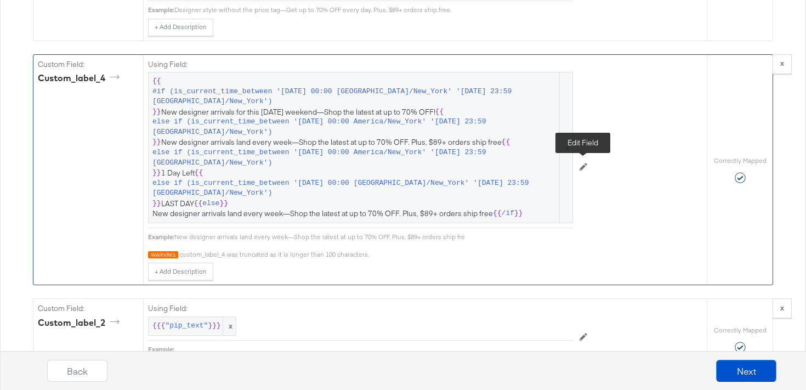
click at [584, 168] on icon at bounding box center [583, 167] width 8 height 8
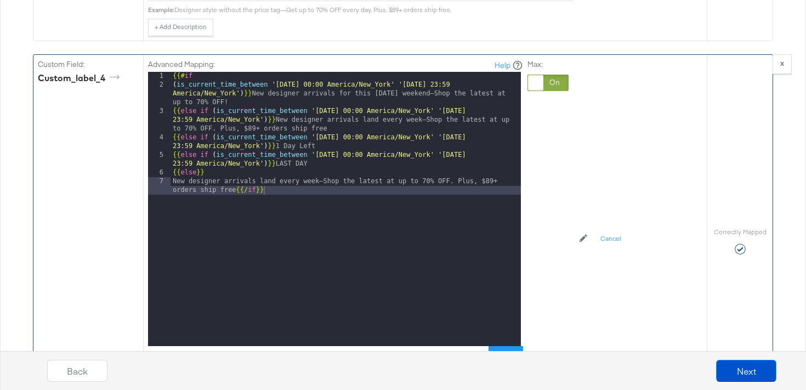
click at [457, 181] on div "{{# if ( is_current_time_between '2025-08-28 00:00 America/New_York' '2025-09-0…" at bounding box center [345, 222] width 350 height 300
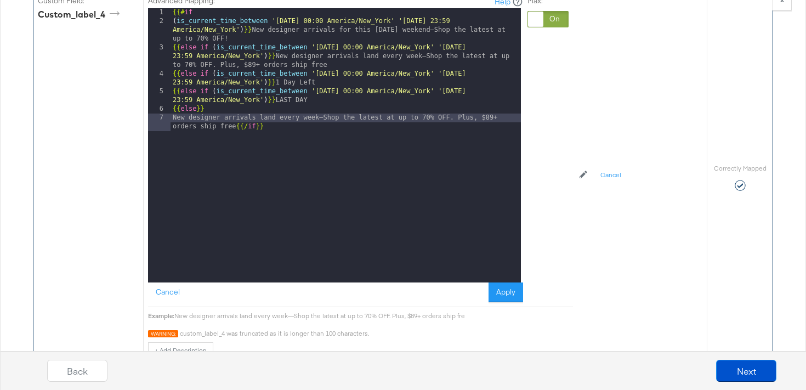
scroll to position [1979, 0]
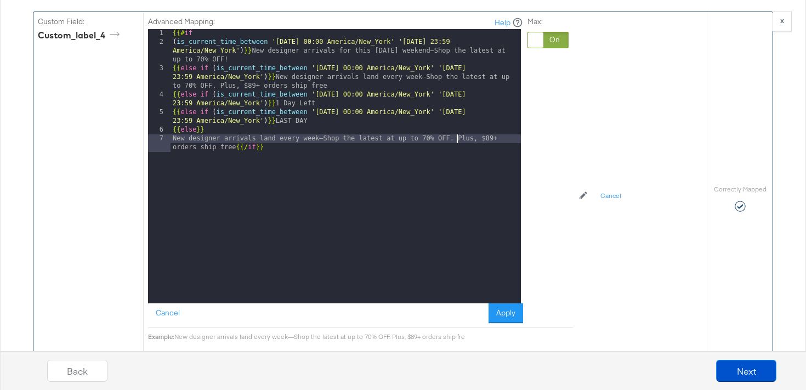
click at [176, 139] on div "{{# if ( is_current_time_between '2025-08-28 00:00 America/New_York' '2025-09-0…" at bounding box center [345, 179] width 350 height 300
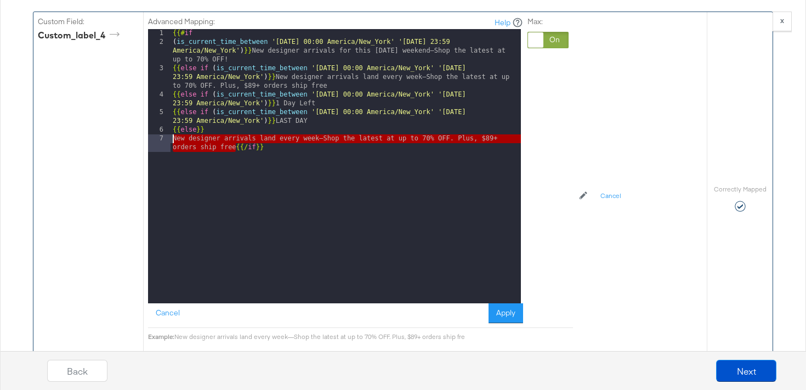
drag, startPoint x: 236, startPoint y: 146, endPoint x: 174, endPoint y: 136, distance: 62.6
click at [174, 136] on div "{{# if ( is_current_time_between '2025-08-28 00:00 America/New_York' '2025-09-0…" at bounding box center [345, 179] width 350 height 300
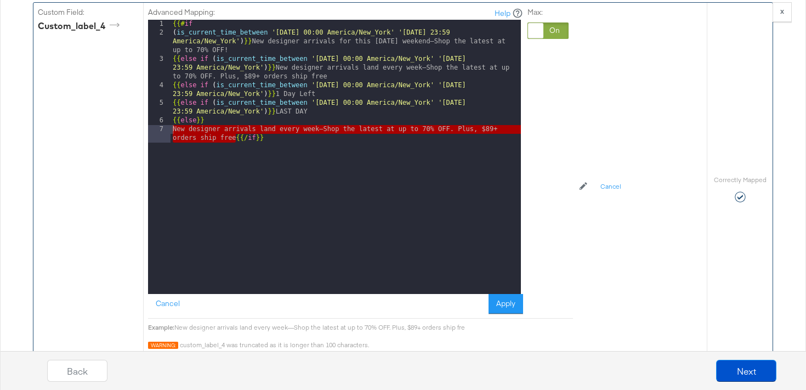
scroll to position [1986, 0]
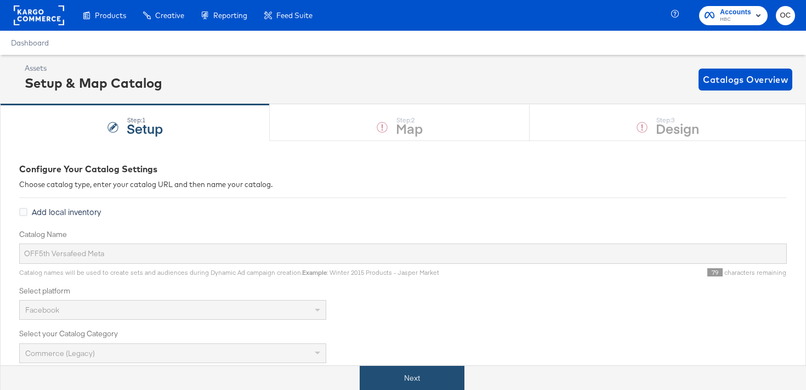
click at [402, 374] on button "Next" at bounding box center [412, 378] width 105 height 25
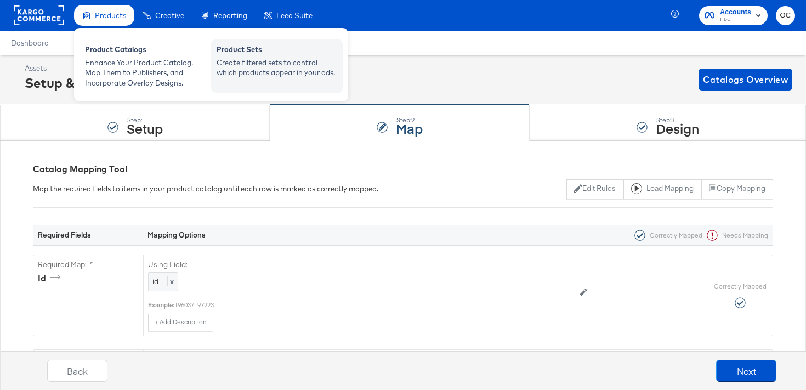
click at [243, 66] on div "Create filtered sets to control which products appear in your ads." at bounding box center [276, 68] width 121 height 20
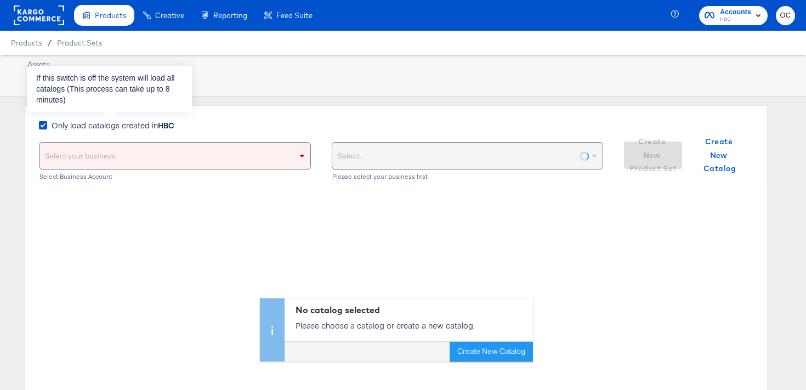
click at [152, 126] on span "Only load catalogs created in HBC" at bounding box center [113, 124] width 123 height 11
click at [0, 0] on input "Only load catalogs created in HBC" at bounding box center [0, 0] width 0 height 0
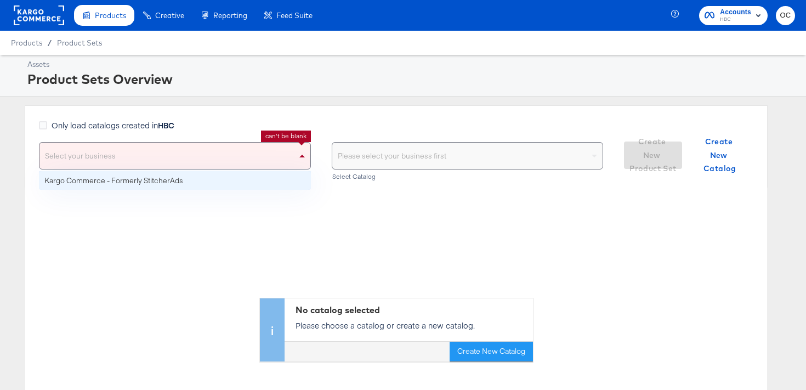
click at [152, 157] on div "Select your business" at bounding box center [174, 156] width 271 height 26
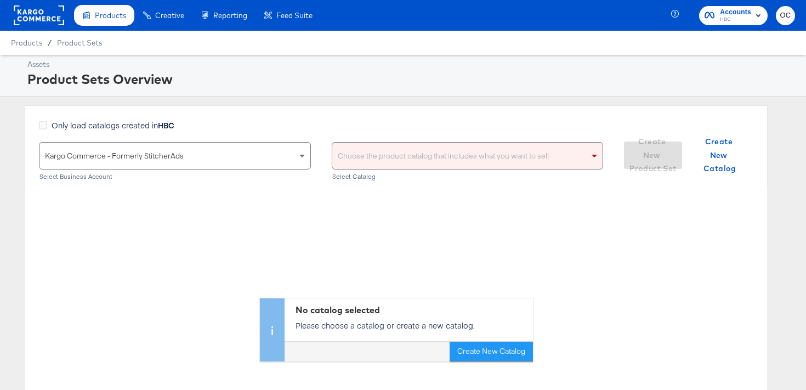
click at [402, 165] on div "Choose the product catalog that includes what you want to sell" at bounding box center [467, 156] width 271 height 26
type input "versa"
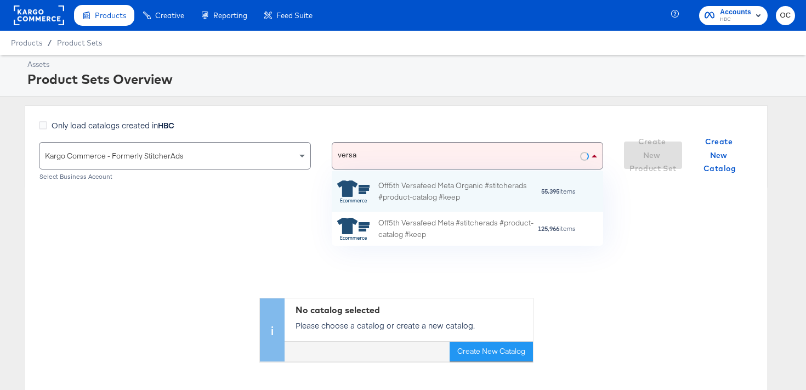
scroll to position [75, 271]
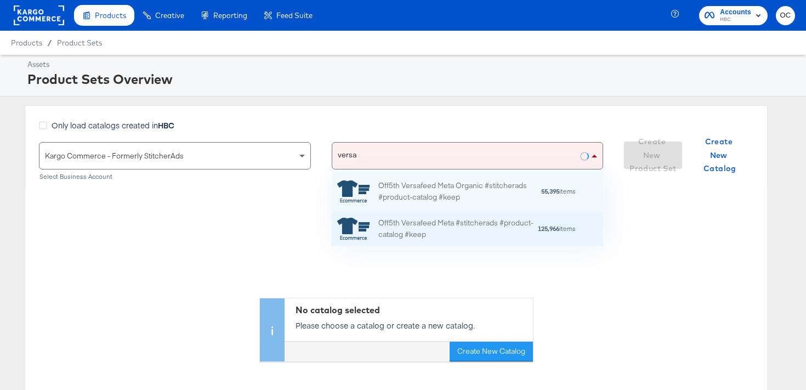
click at [404, 229] on div "Off5th Versafeed Meta #stitcherads #product-catalog #keep" at bounding box center [457, 228] width 159 height 23
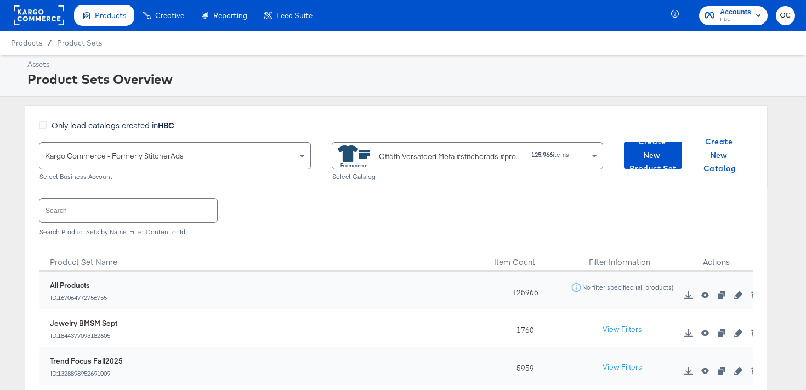
click at [178, 208] on input "text" at bounding box center [128, 210] width 178 height 24
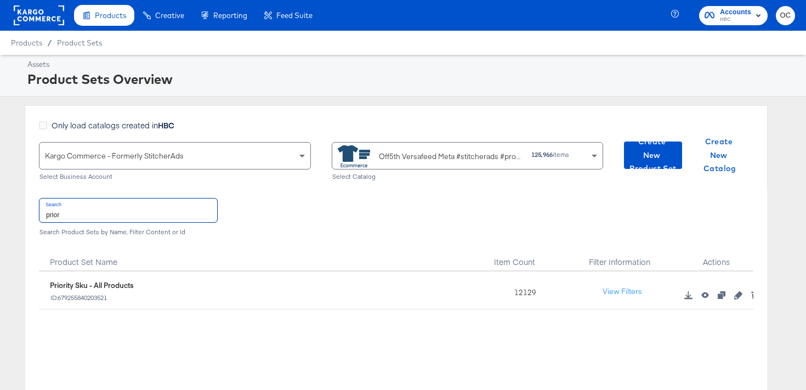
type input "prior"
click at [739, 297] on icon "button" at bounding box center [738, 295] width 8 height 8
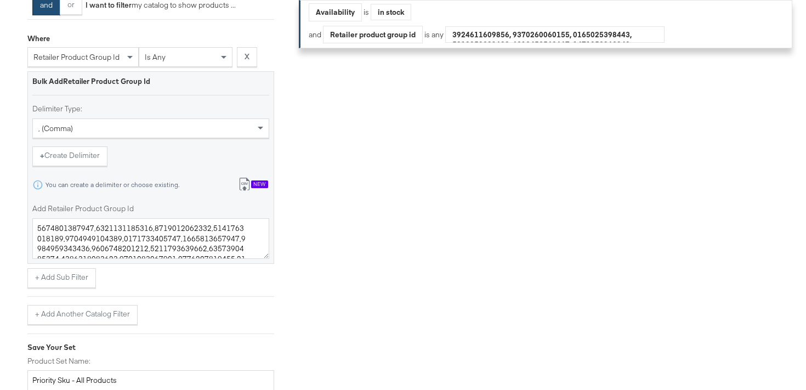
scroll to position [408, 0]
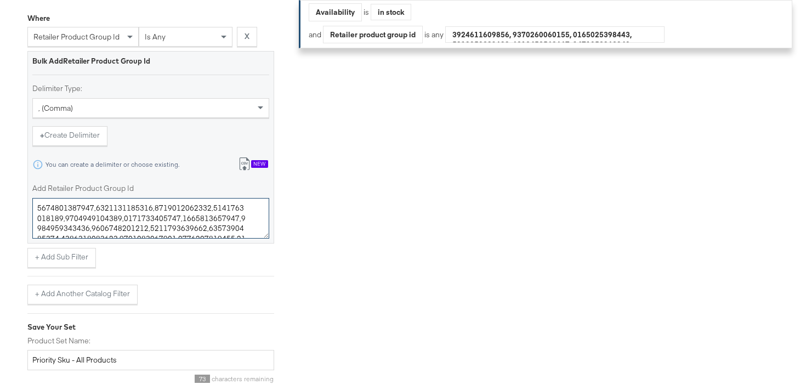
click at [144, 229] on textarea "Add Retailer Product Group Id" at bounding box center [150, 218] width 237 height 41
paste textarea "22,0400021944113,0400021355300,0400020295996,0400022159808,0400021994370,040001…"
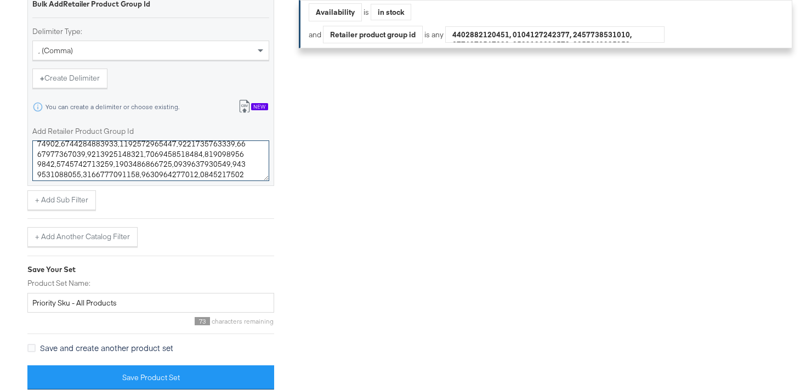
scroll to position [470, 0]
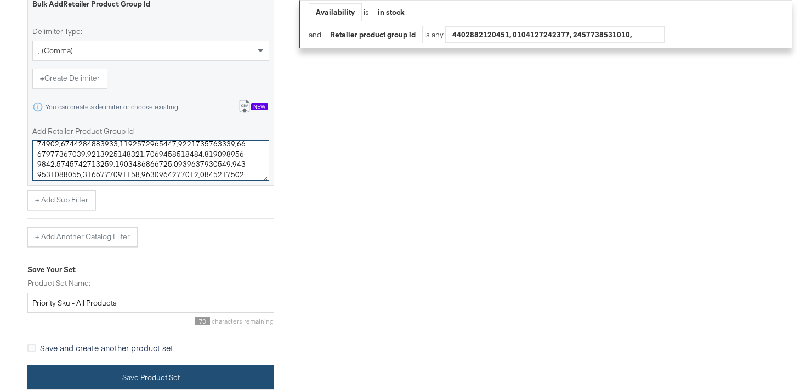
type textarea "0400021944122,0400021944113,0400021355300,0400020295996,0400022159808,040002199…"
click at [137, 371] on button "Save Product Set" at bounding box center [150, 377] width 247 height 25
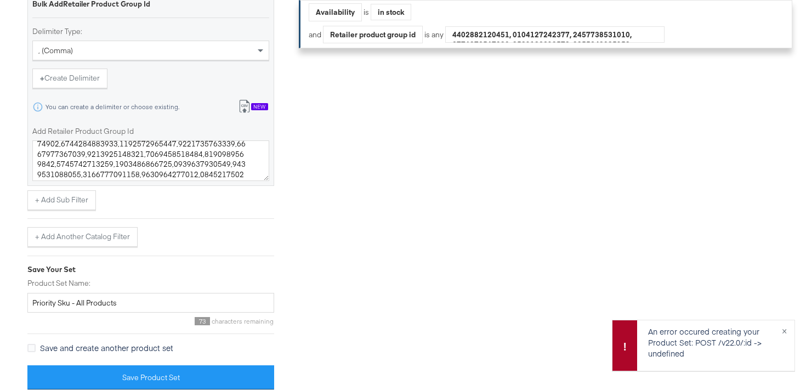
click at [208, 340] on div "Import product data from Google Analytics to generate product set Build Perform…" at bounding box center [150, 89] width 247 height 618
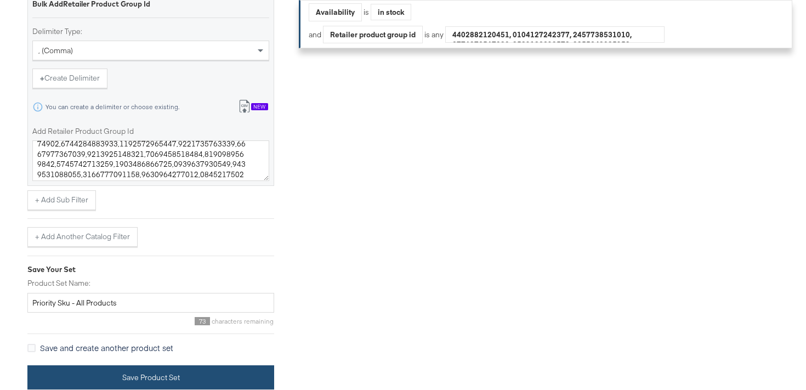
click at [175, 374] on button "Save Product Set" at bounding box center [150, 377] width 247 height 25
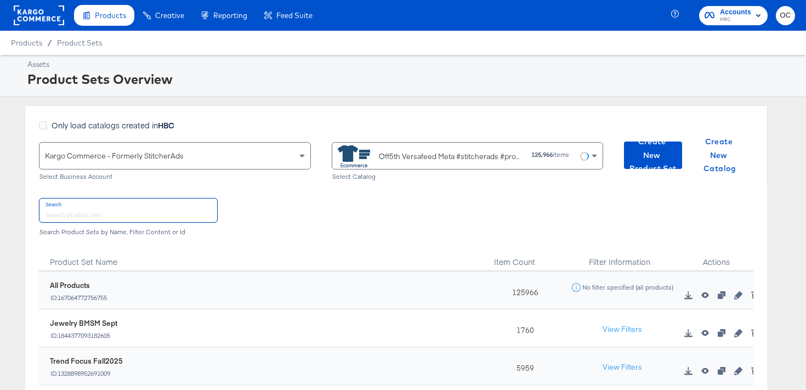
click at [187, 211] on input "text" at bounding box center [128, 210] width 178 height 24
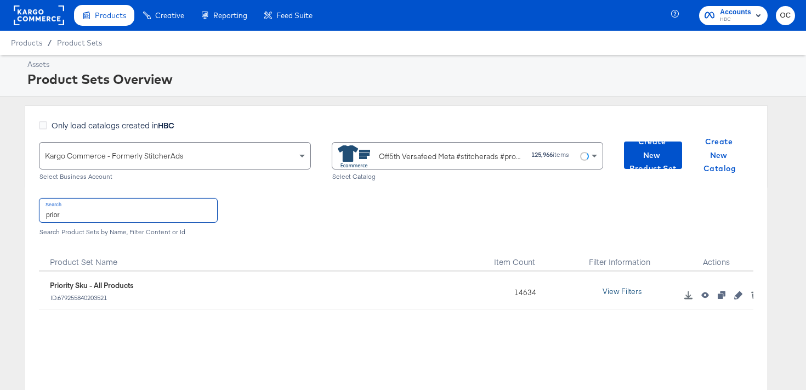
type input "prior"
click at [627, 293] on button "View Filters" at bounding box center [622, 292] width 55 height 20
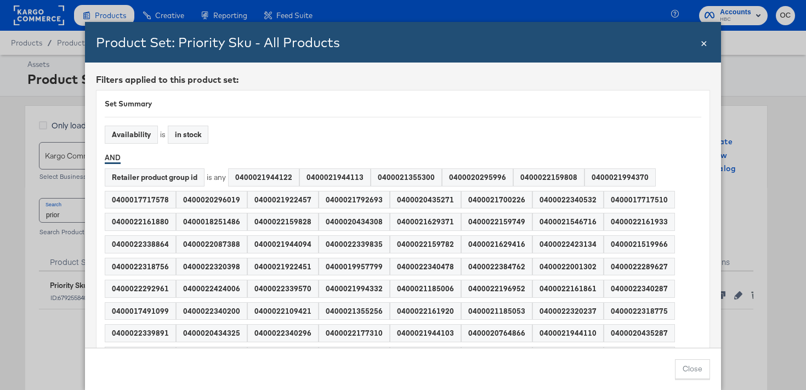
scroll to position [27466, 0]
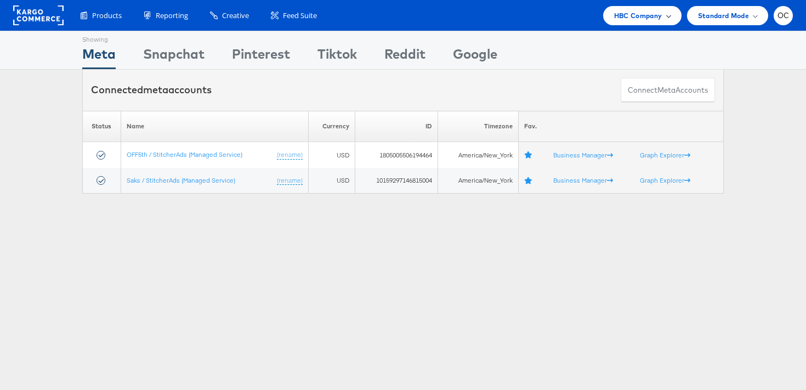
click at [633, 14] on span "HBC Company" at bounding box center [638, 16] width 48 height 12
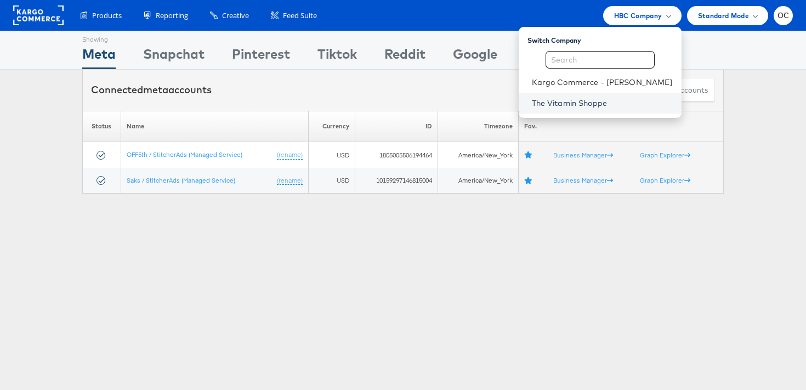
click at [576, 102] on link "The Vitamin Shoppe" at bounding box center [602, 103] width 141 height 11
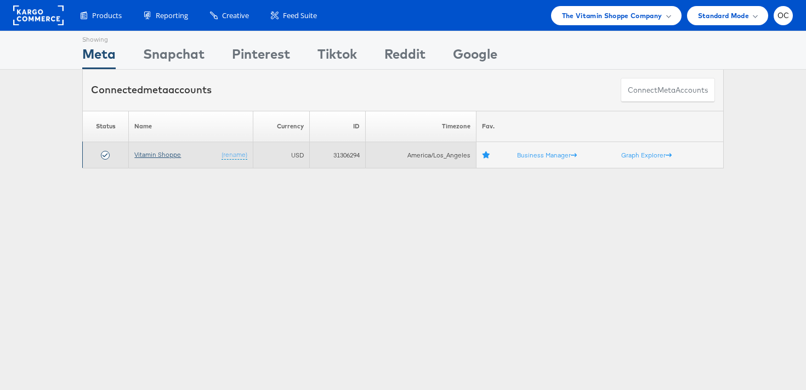
click at [160, 156] on link "Vitamin Shoppe" at bounding box center [157, 154] width 47 height 8
click at [168, 155] on link "Vitamin Shoppe" at bounding box center [157, 154] width 47 height 8
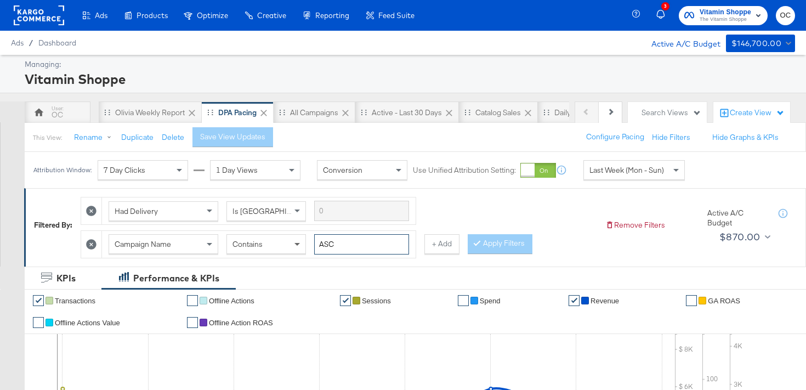
drag, startPoint x: 352, startPoint y: 246, endPoint x: 300, endPoint y: 244, distance: 51.5
click at [300, 244] on div "Campaign Name Contains ASC" at bounding box center [259, 244] width 300 height 20
type input "creatine"
click at [509, 246] on button "Apply Filters" at bounding box center [500, 244] width 65 height 20
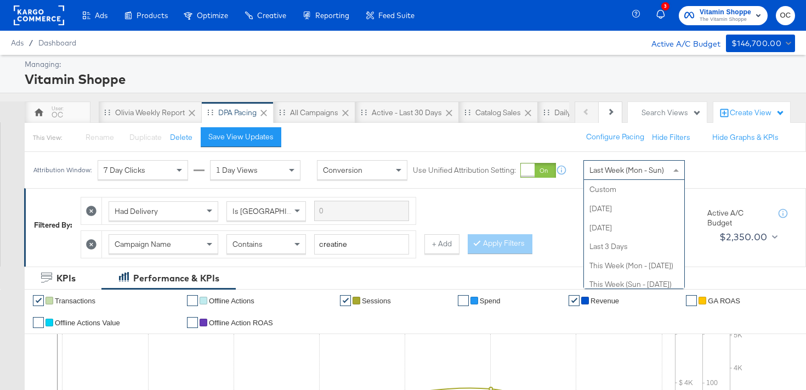
click at [613, 173] on span "Last Week (Mon - Sun)" at bounding box center [626, 170] width 75 height 10
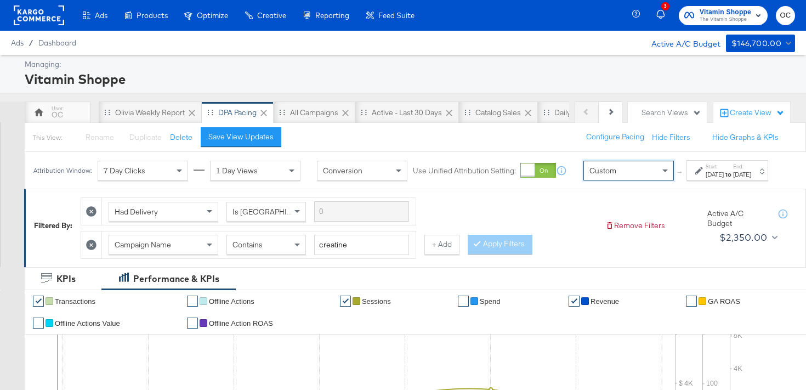
click at [705, 179] on div "[DATE]" at bounding box center [714, 174] width 18 height 9
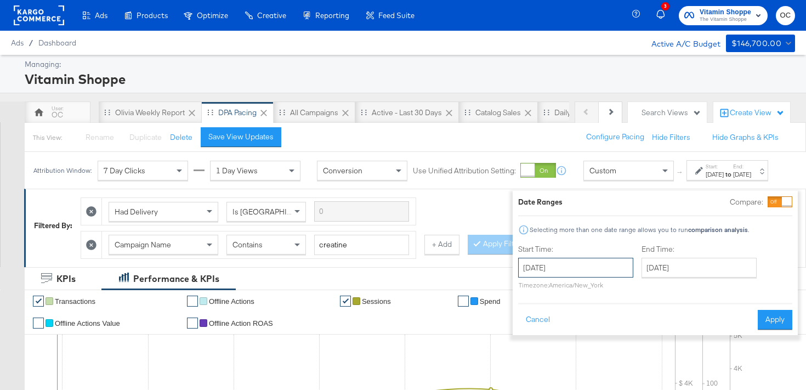
click at [563, 266] on input "[DATE]" at bounding box center [575, 268] width 115 height 20
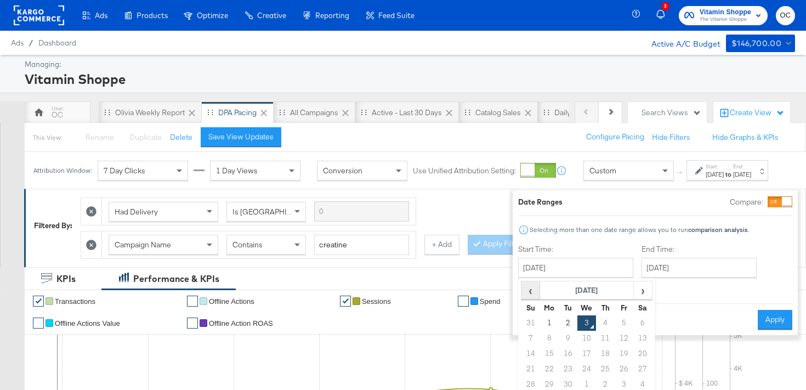
click at [522, 297] on span "‹" at bounding box center [530, 290] width 17 height 16
click at [559, 364] on td "19" at bounding box center [568, 368] width 19 height 15
type input "[DATE]"
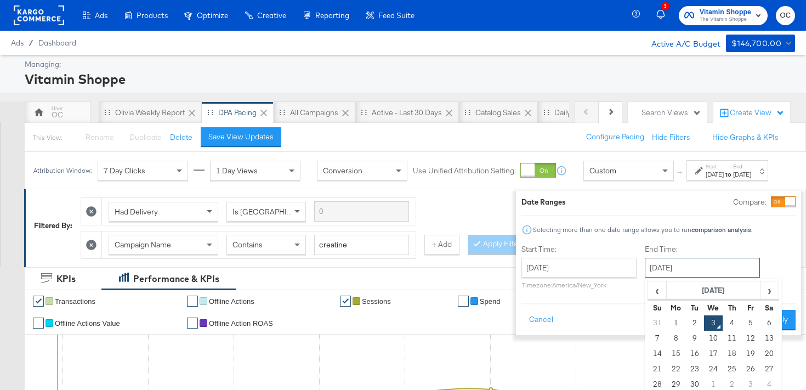
click at [699, 267] on input "[DATE]" at bounding box center [702, 268] width 115 height 20
click at [685, 318] on td "2" at bounding box center [694, 322] width 19 height 15
type input "[DATE]"
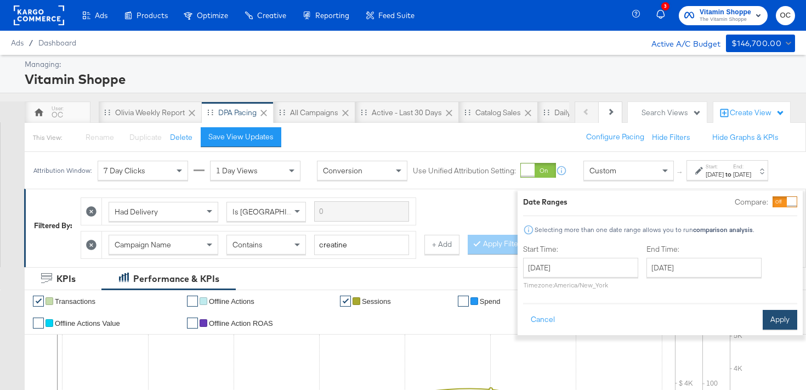
click at [762, 322] on button "Apply" at bounding box center [779, 320] width 35 height 20
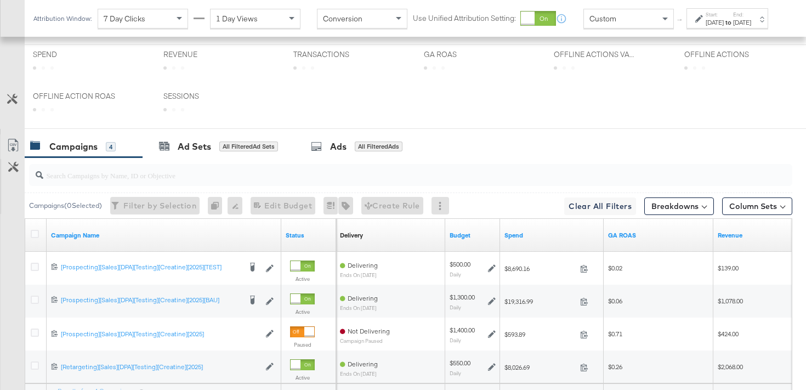
scroll to position [599, 0]
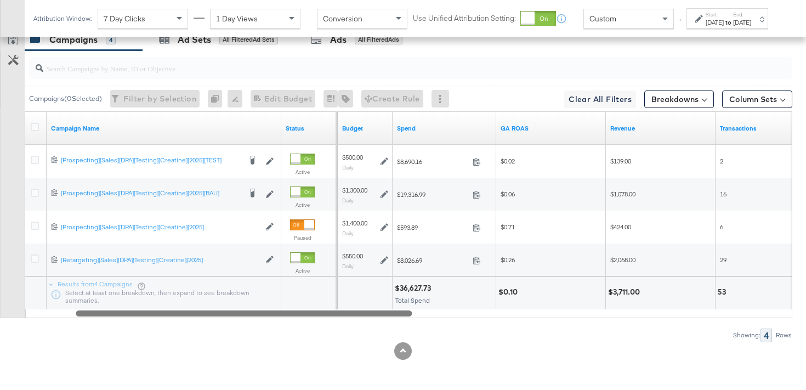
drag, startPoint x: 322, startPoint y: 315, endPoint x: 371, endPoint y: 308, distance: 48.7
click at [371, 308] on div "Campaign Name Status Delivery Sorting Unavailable Budget Spend GA ROAS Revenue …" at bounding box center [408, 214] width 767 height 207
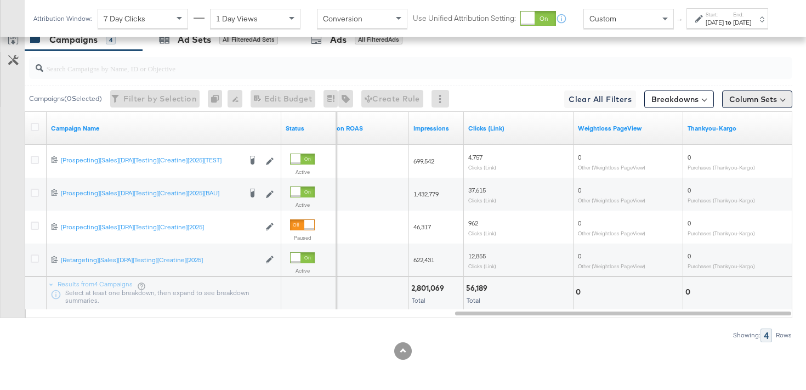
click at [758, 93] on button "Column Sets" at bounding box center [757, 99] width 70 height 18
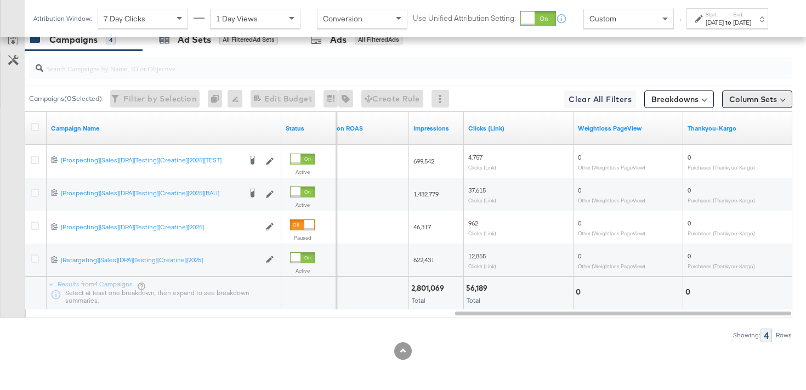
click at [749, 104] on button "Column Sets" at bounding box center [757, 99] width 70 height 18
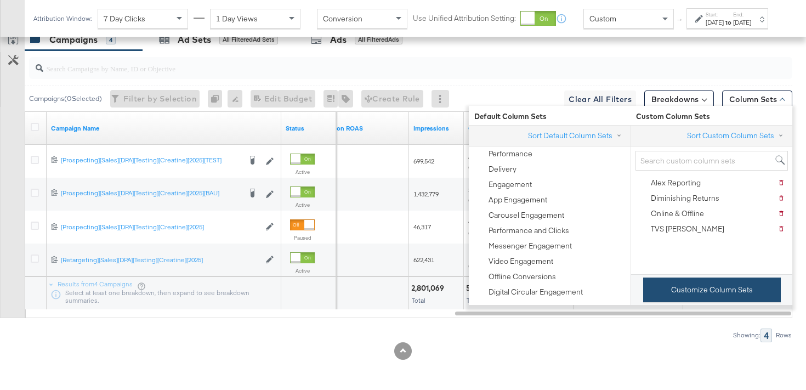
click at [681, 289] on button "Customize Column Sets" at bounding box center [712, 289] width 138 height 25
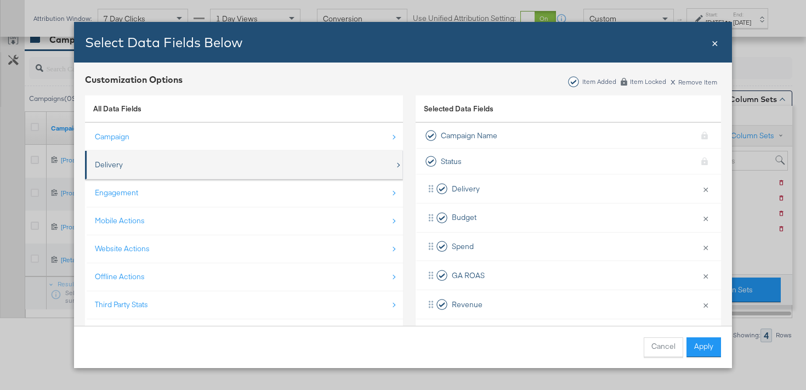
click at [166, 171] on div "Delivery" at bounding box center [245, 164] width 300 height 22
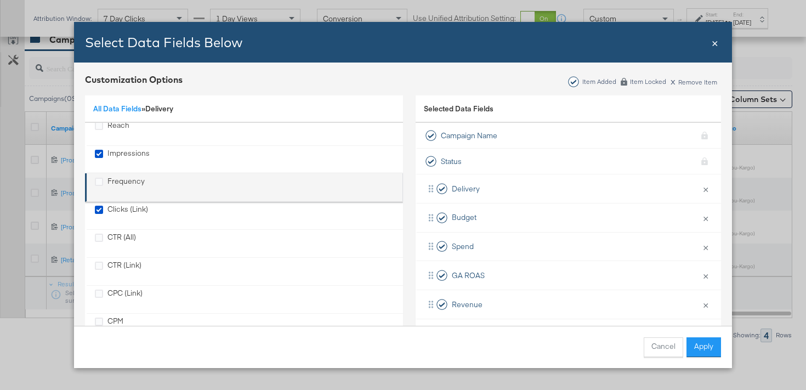
scroll to position [67, 0]
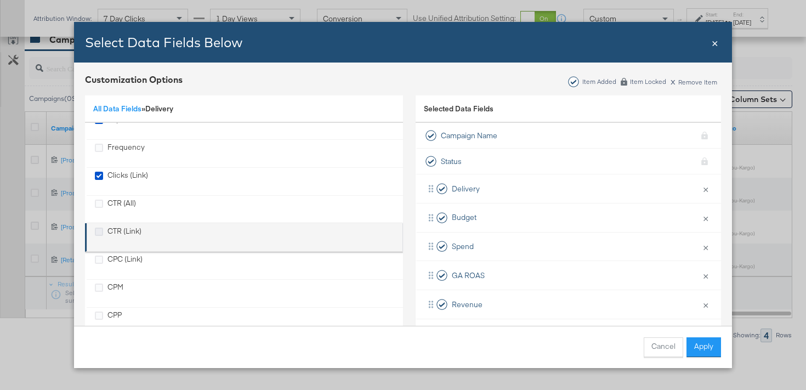
click at [95, 232] on icon "CTR (Link)" at bounding box center [99, 231] width 8 height 8
click at [0, 0] on input "CTR (Link)" at bounding box center [0, 0] width 0 height 0
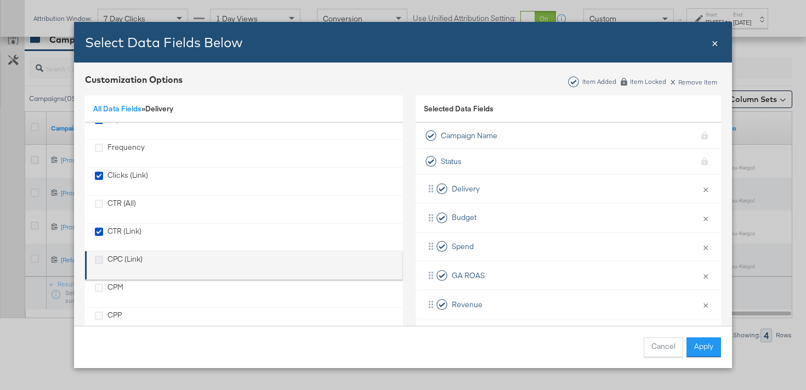
click at [99, 259] on icon "CPC (Link)" at bounding box center [99, 259] width 8 height 8
click at [0, 0] on input "CPC (Link)" at bounding box center [0, 0] width 0 height 0
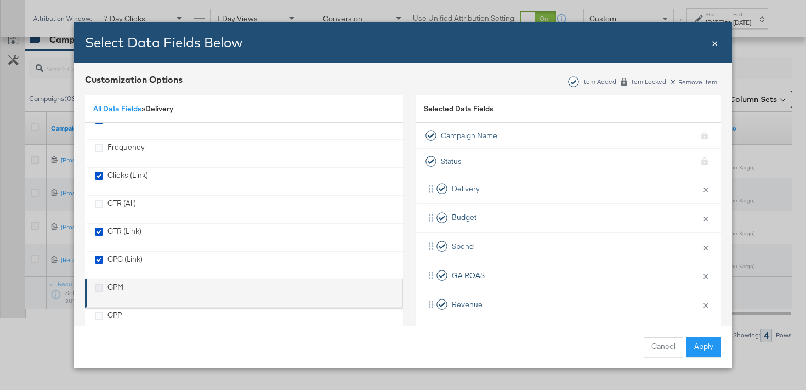
click at [99, 291] on icon "CPM" at bounding box center [99, 287] width 8 height 8
click at [0, 0] on input "CPM" at bounding box center [0, 0] width 0 height 0
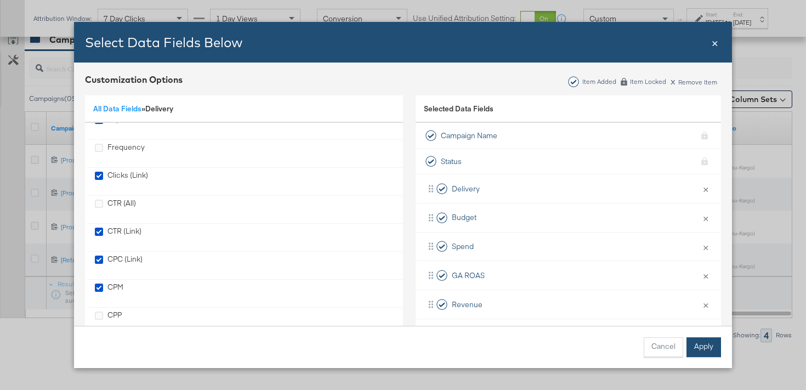
click at [710, 345] on button "Apply" at bounding box center [703, 347] width 35 height 20
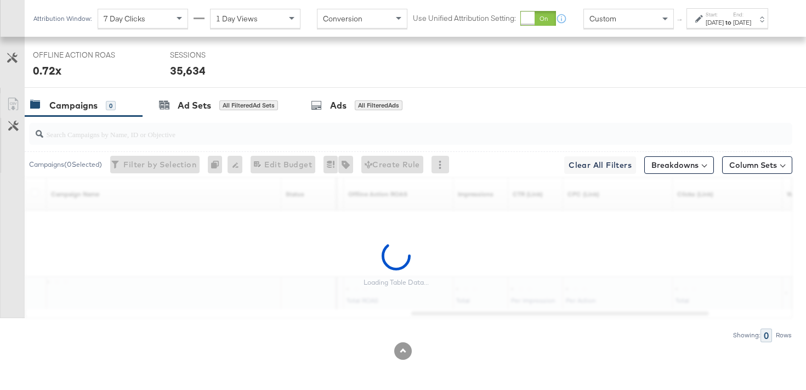
scroll to position [599, 0]
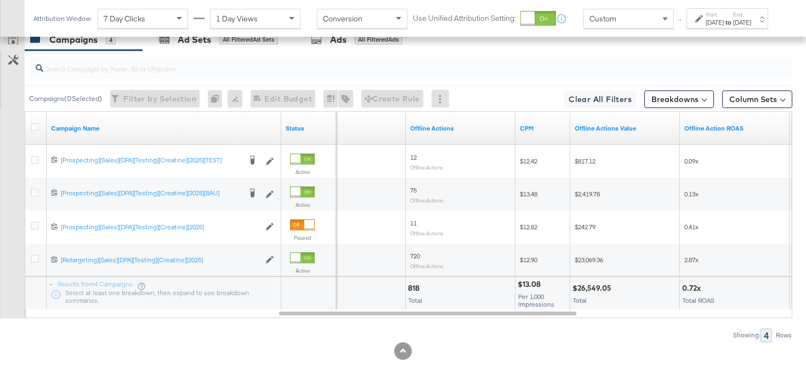
click at [705, 27] on div "Aug 19th 2025" at bounding box center [714, 22] width 18 height 9
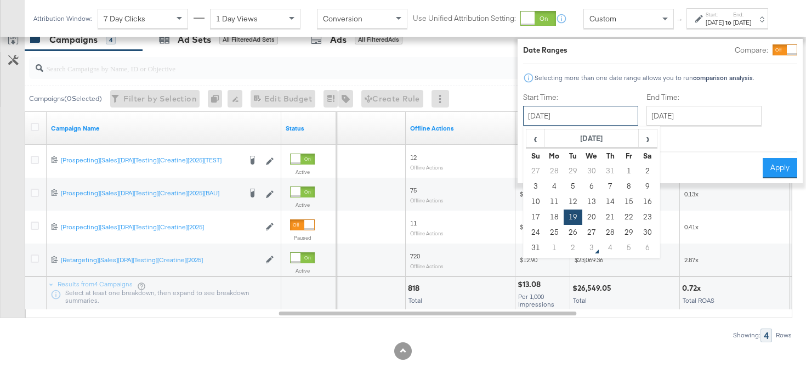
click at [563, 124] on input "August 19th 2025" at bounding box center [580, 116] width 115 height 20
click at [545, 184] on td "4" at bounding box center [554, 186] width 19 height 15
type input "August 4th 2025"
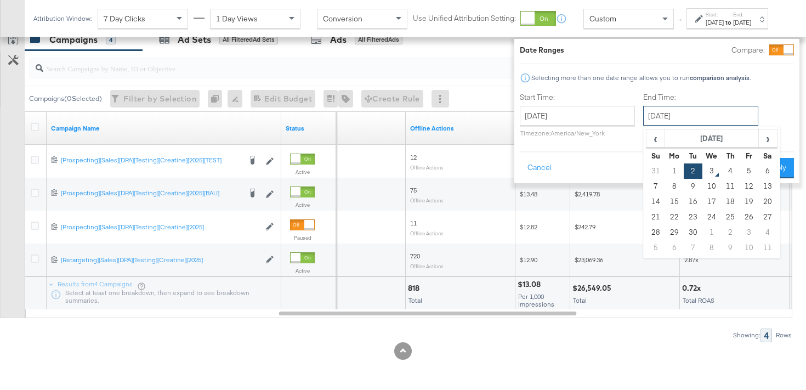
click at [679, 109] on input "September 2nd 2025" at bounding box center [700, 116] width 115 height 20
click at [647, 136] on span "‹" at bounding box center [655, 138] width 17 height 16
click at [665, 215] on td "18" at bounding box center [674, 216] width 19 height 15
type input "August 18th 2025"
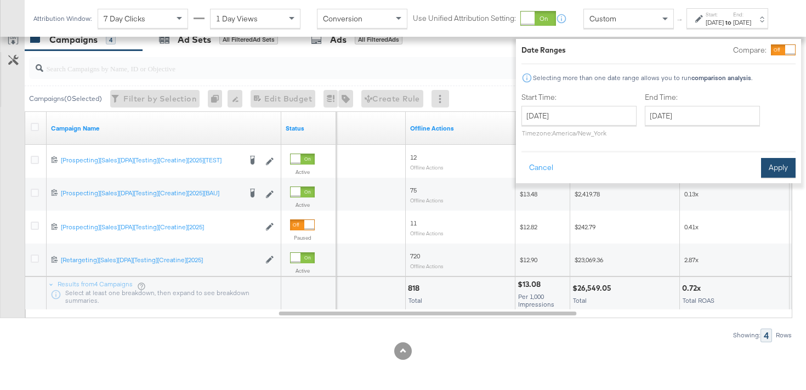
click at [761, 163] on button "Apply" at bounding box center [778, 168] width 35 height 20
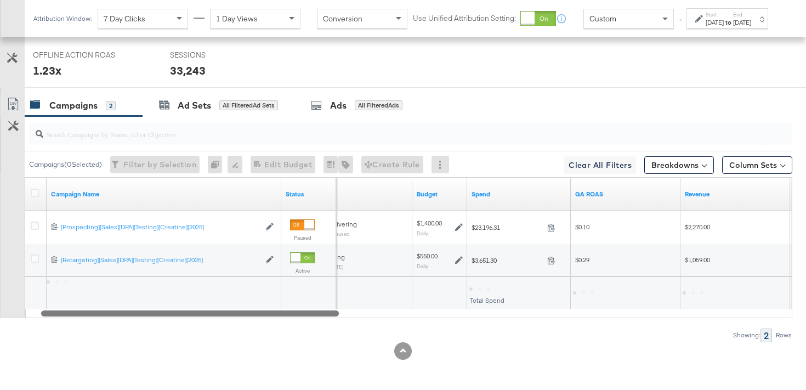
scroll to position [533, 0]
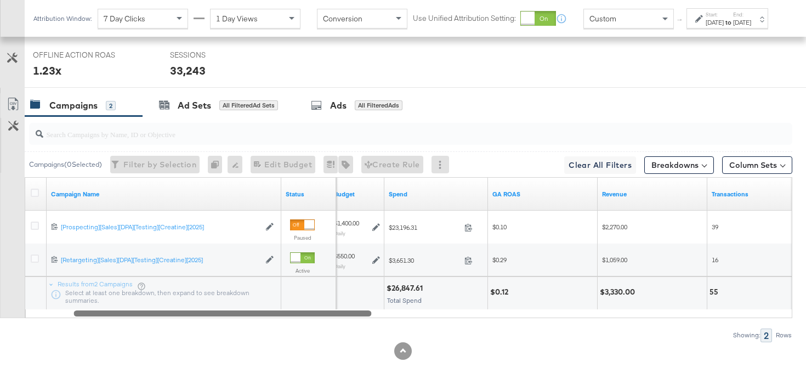
drag, startPoint x: 413, startPoint y: 312, endPoint x: 174, endPoint y: 314, distance: 239.0
click at [174, 314] on div at bounding box center [222, 312] width 298 height 9
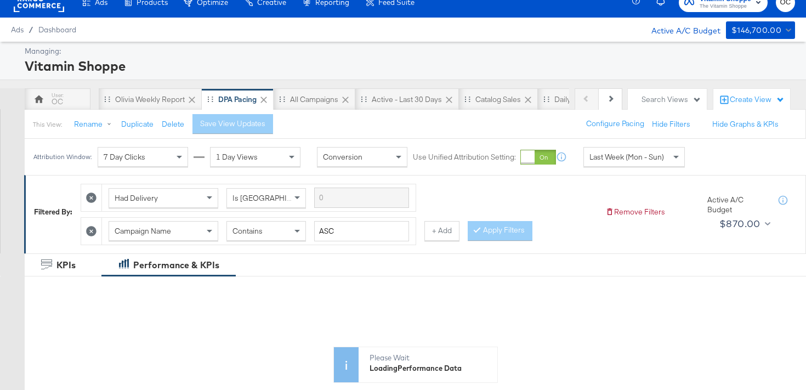
scroll to position [38, 0]
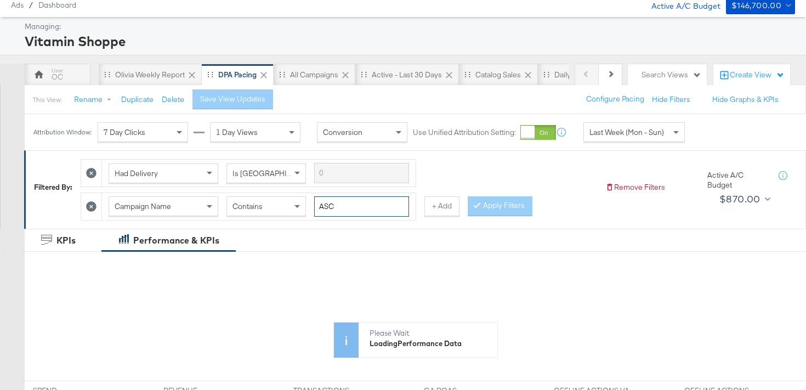
drag, startPoint x: 356, startPoint y: 204, endPoint x: 263, endPoint y: 203, distance: 92.6
click at [263, 203] on div "Campaign Name Contains ASC" at bounding box center [259, 206] width 300 height 20
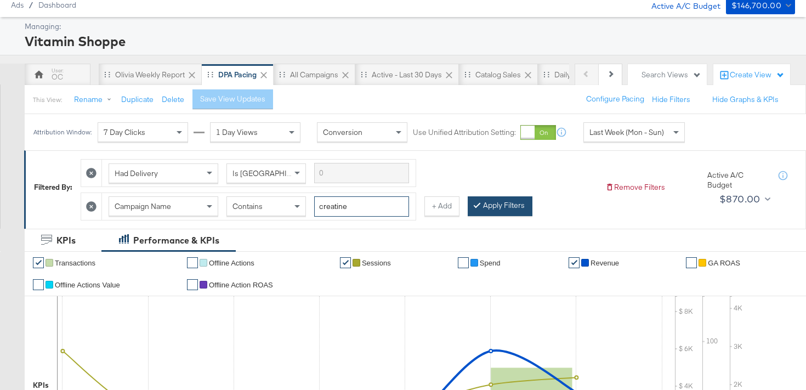
type input "creatine"
click at [489, 208] on button "Apply Filters" at bounding box center [500, 206] width 65 height 20
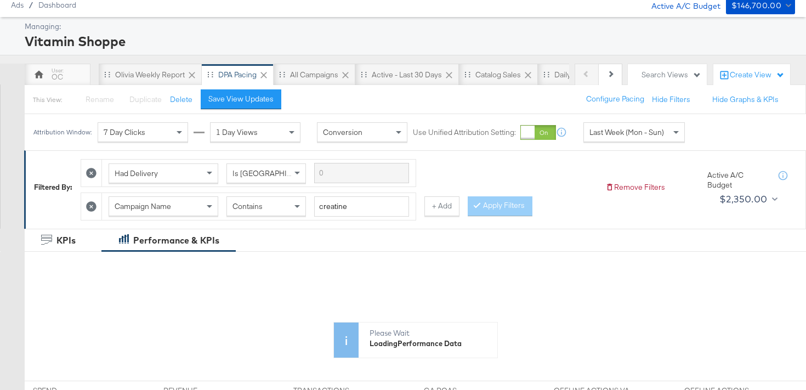
click at [619, 136] on span "Last Week (Mon - Sun)" at bounding box center [626, 132] width 75 height 10
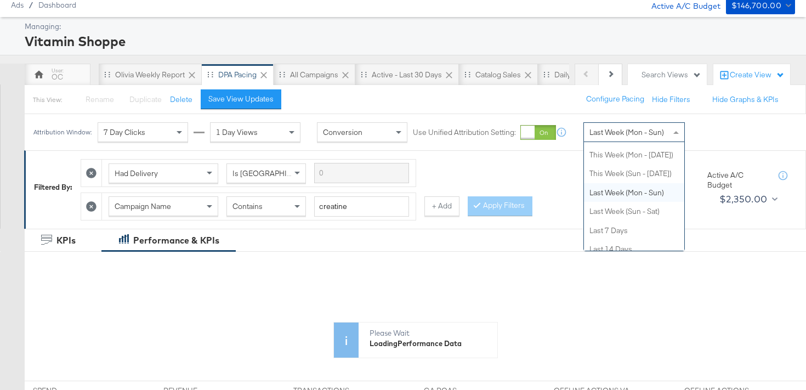
scroll to position [0, 0]
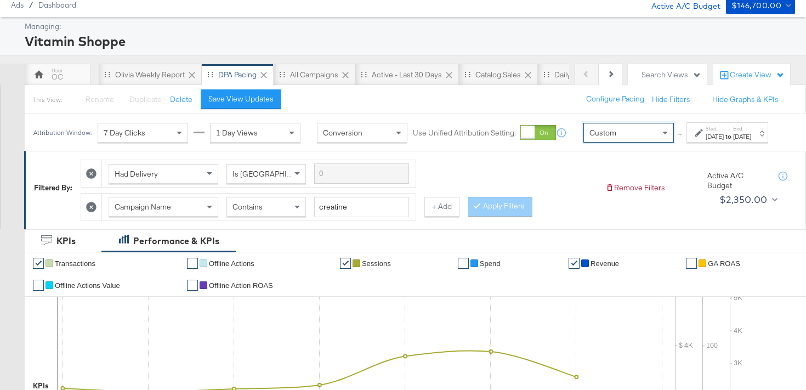
click at [688, 151] on div "Attribution Window: 7 Day Clicks 1 Day Views Conversion Use Unified Attribution…" at bounding box center [403, 132] width 757 height 37
click at [705, 141] on div "[DATE]" at bounding box center [714, 136] width 18 height 9
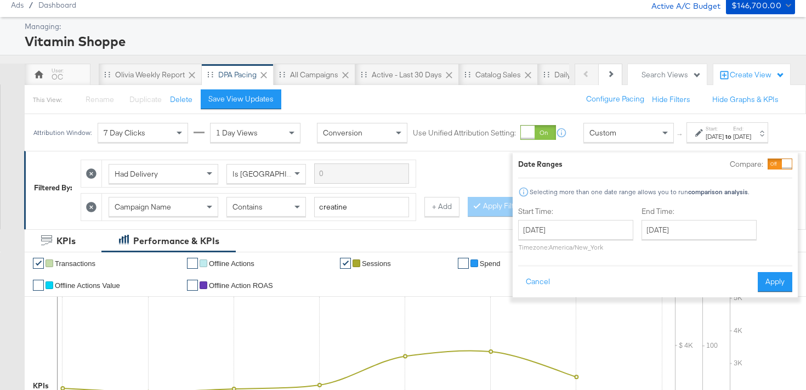
click at [536, 242] on div "[DATE] ‹ [DATE] › Su Mo Tu We Th Fr Sa 31 1 2 3 4 5 6 7 8 9 10 11 12 13 14 15 1…" at bounding box center [575, 235] width 115 height 31
click at [532, 234] on input "[DATE]" at bounding box center [575, 230] width 115 height 20
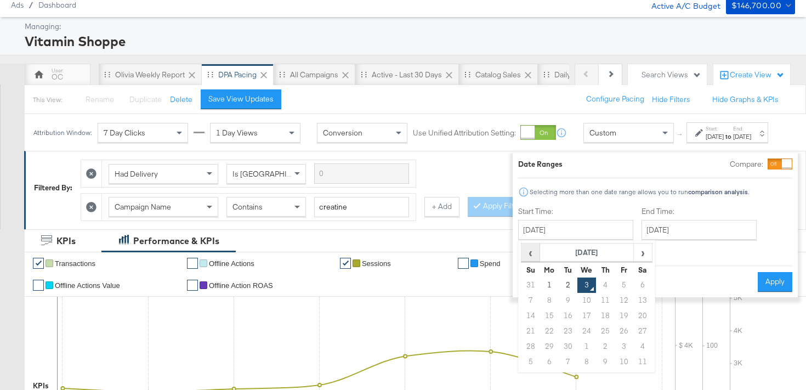
click at [522, 252] on span "‹" at bounding box center [530, 252] width 17 height 16
click at [541, 301] on td "4" at bounding box center [549, 300] width 19 height 15
type input "[DATE]"
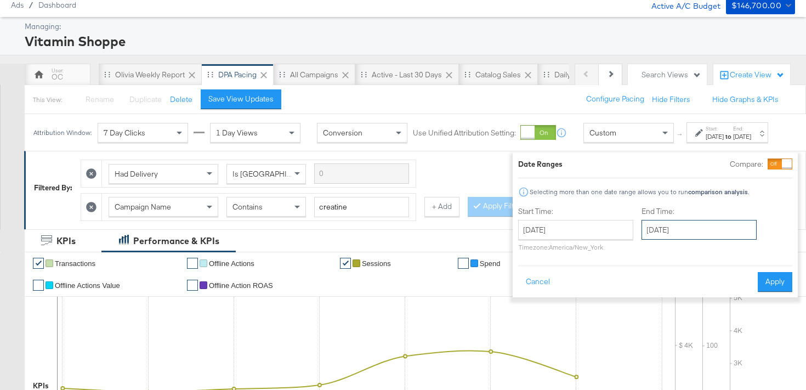
click at [675, 229] on input "[DATE]" at bounding box center [698, 230] width 115 height 20
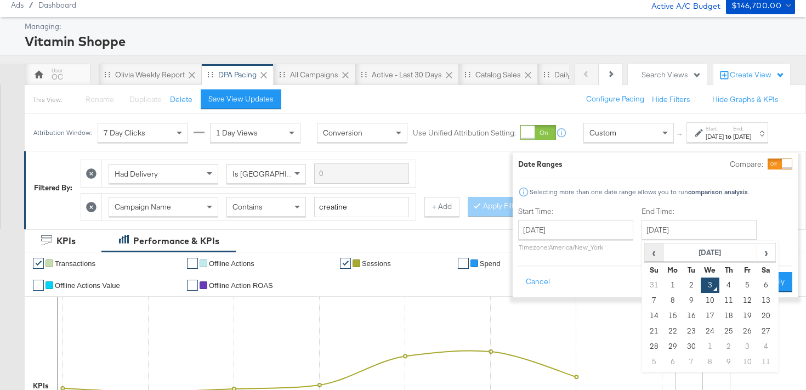
click at [645, 257] on span "‹" at bounding box center [653, 252] width 17 height 16
click at [663, 335] on td "18" at bounding box center [672, 330] width 19 height 15
type input "[DATE]"
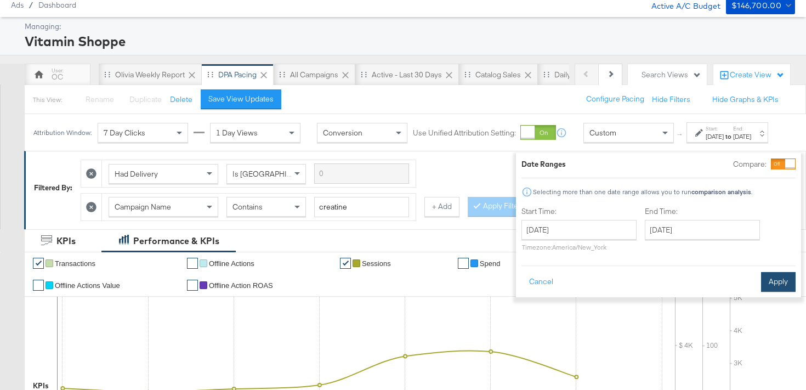
click at [761, 281] on button "Apply" at bounding box center [778, 282] width 35 height 20
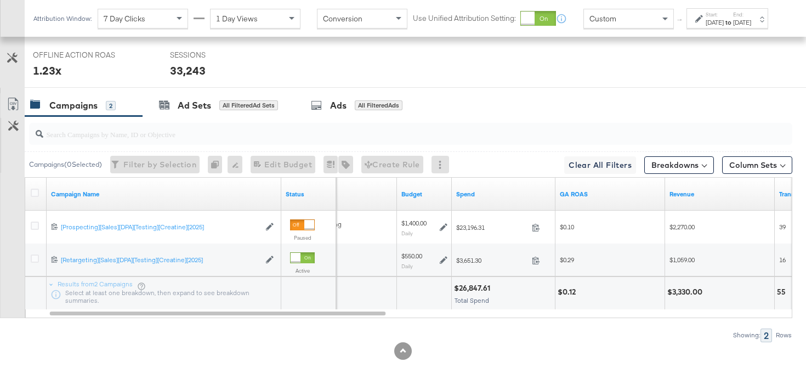
scroll to position [533, 0]
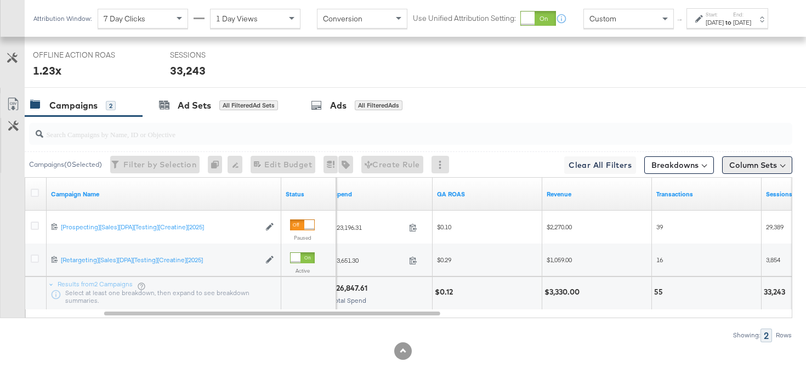
click at [748, 164] on button "Column Sets" at bounding box center [757, 165] width 70 height 18
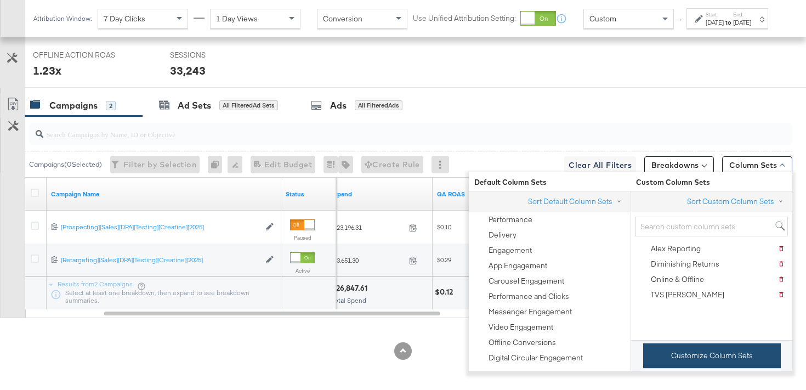
click at [672, 349] on button "Customize Column Sets" at bounding box center [712, 355] width 138 height 25
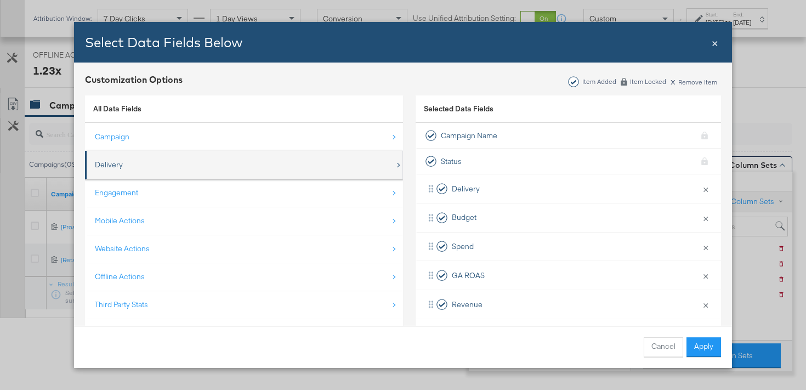
click at [199, 169] on div "Delivery" at bounding box center [245, 164] width 300 height 22
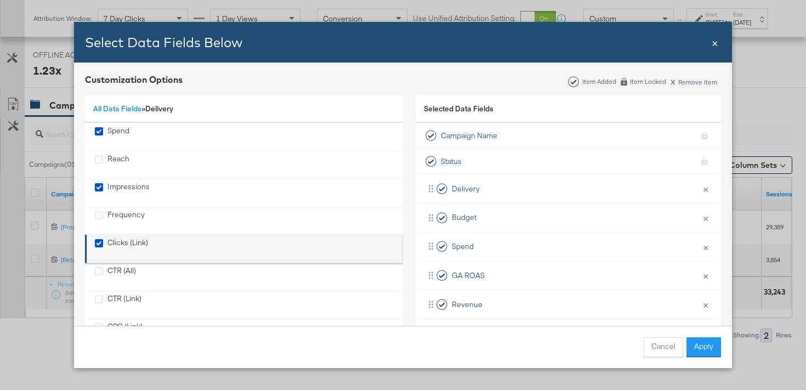
scroll to position [100, 0]
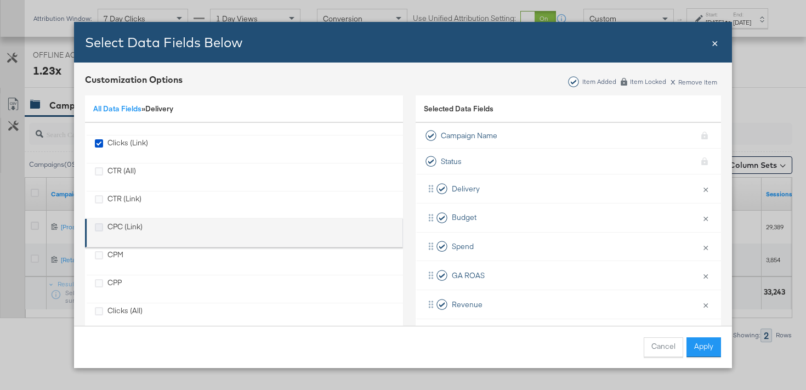
click at [99, 227] on icon "CPC (Link)" at bounding box center [99, 227] width 8 height 8
click at [0, 0] on input "CPC (Link)" at bounding box center [0, 0] width 0 height 0
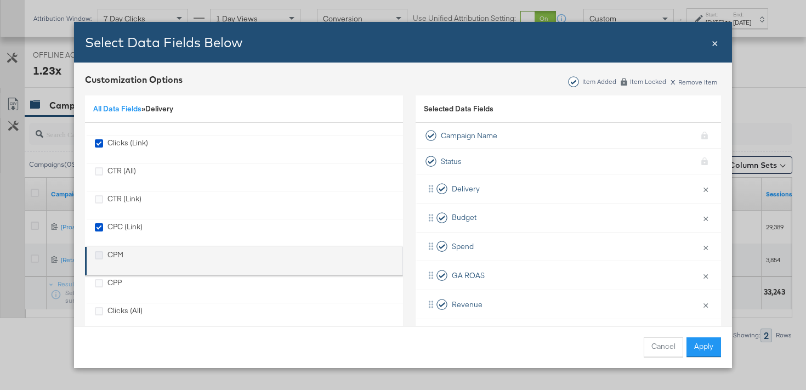
click at [96, 255] on icon "CPM" at bounding box center [99, 255] width 8 height 8
click at [0, 0] on input "CPM" at bounding box center [0, 0] width 0 height 0
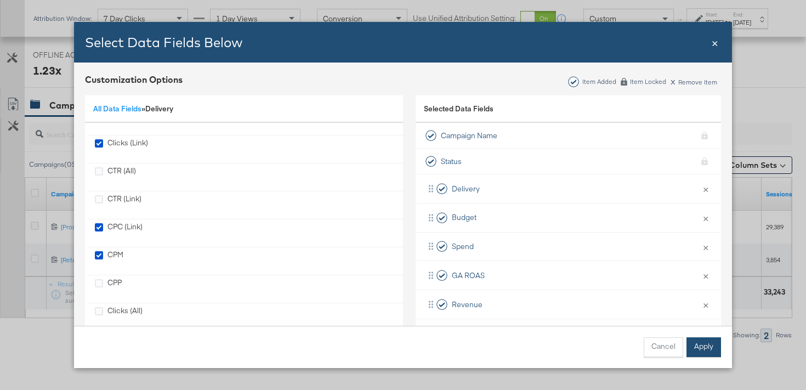
click at [703, 348] on button "Apply" at bounding box center [703, 347] width 35 height 20
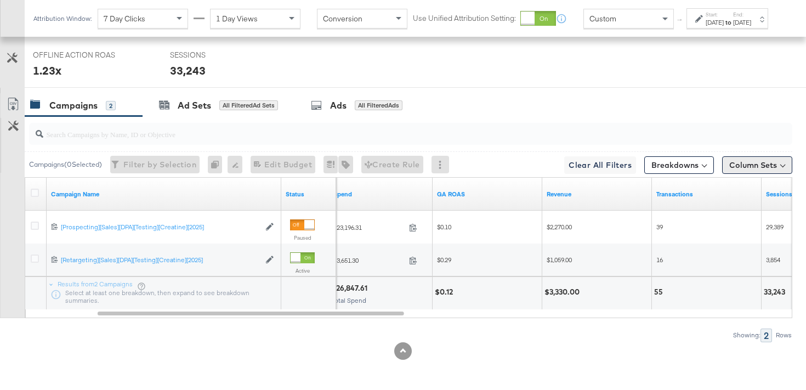
click at [747, 169] on button "Column Sets" at bounding box center [757, 165] width 70 height 18
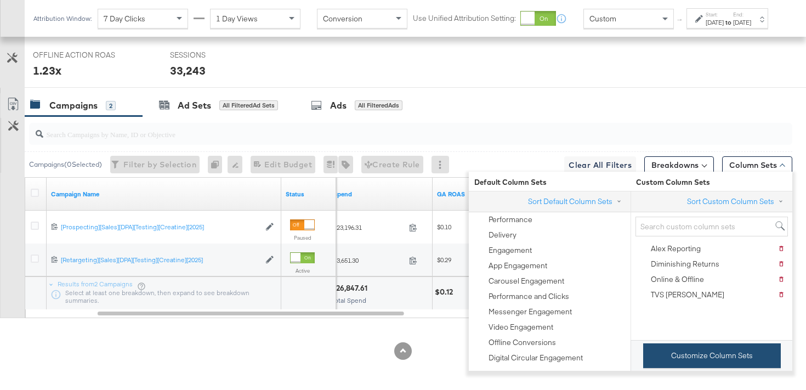
click at [684, 354] on button "Customize Column Sets" at bounding box center [712, 355] width 138 height 25
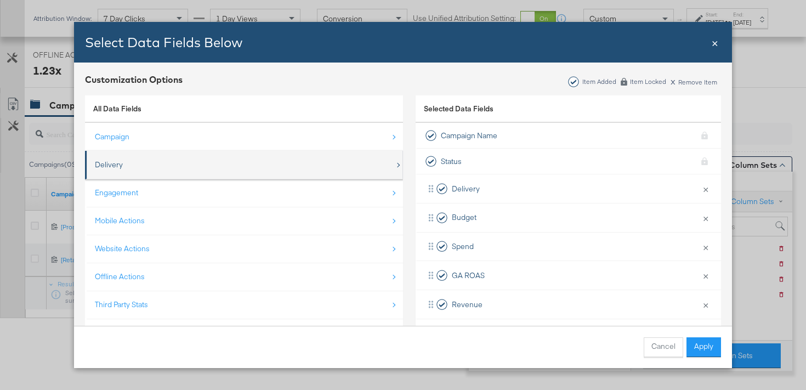
click at [280, 173] on div "Delivery" at bounding box center [245, 164] width 300 height 22
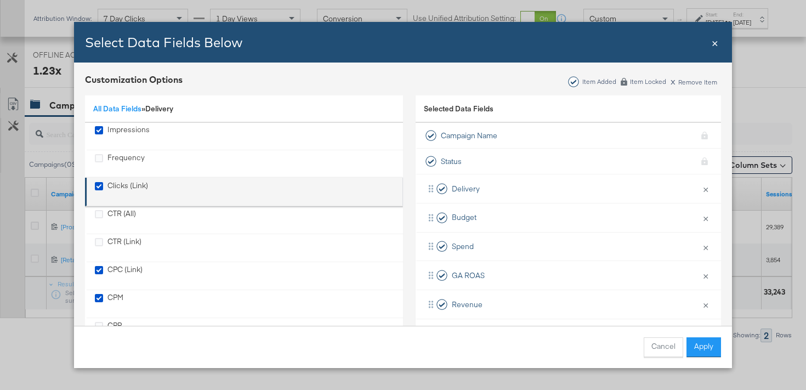
scroll to position [87, 0]
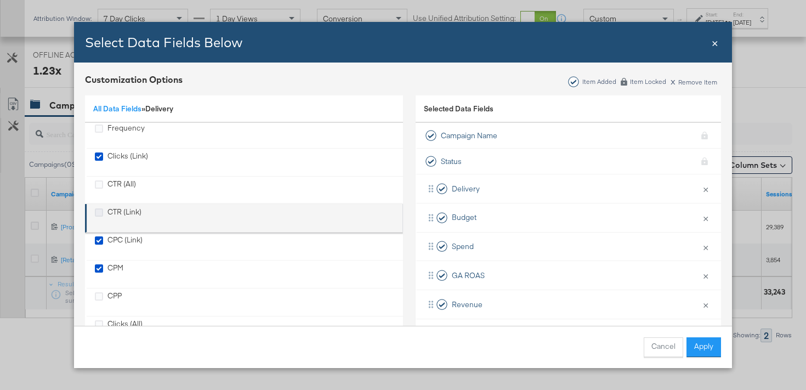
click at [99, 210] on icon "CTR (Link)" at bounding box center [99, 212] width 8 height 8
click at [0, 0] on input "CTR (Link)" at bounding box center [0, 0] width 0 height 0
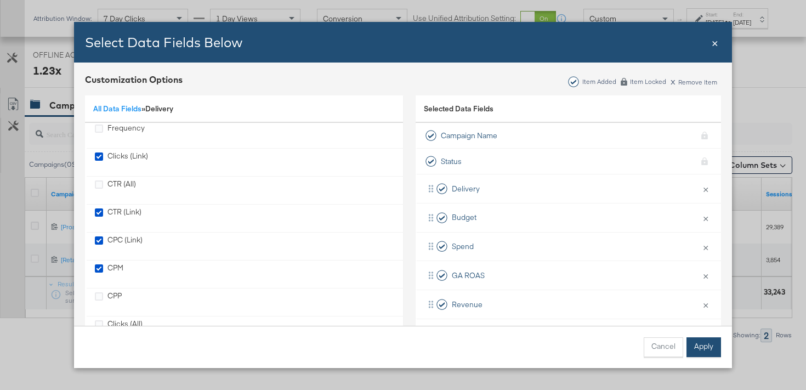
click at [714, 343] on button "Apply" at bounding box center [703, 347] width 35 height 20
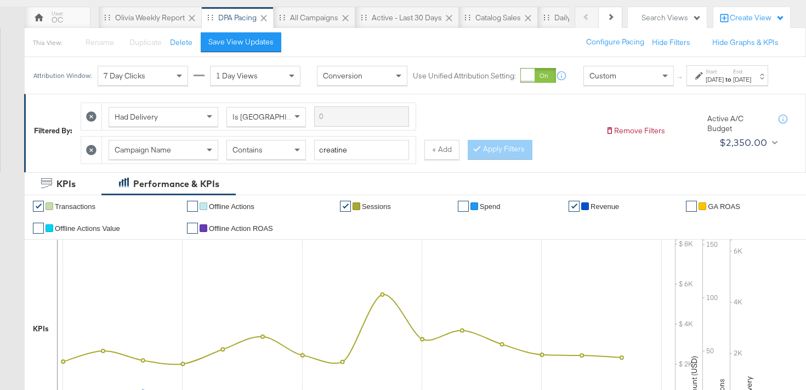
scroll to position [92, 0]
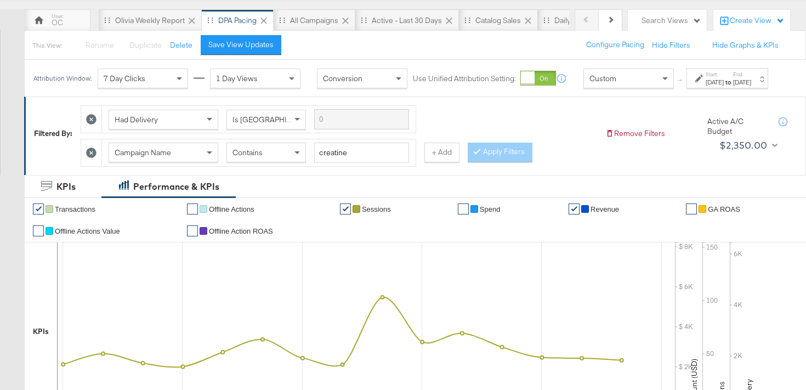
click at [702, 88] on div "Start: Aug 4th 2025 to End: Aug 18th 2025" at bounding box center [727, 78] width 82 height 20
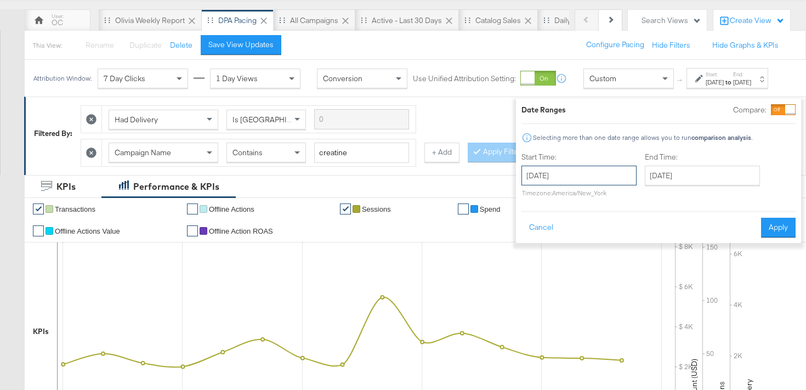
click at [590, 177] on input "August 4th 2025" at bounding box center [578, 176] width 115 height 20
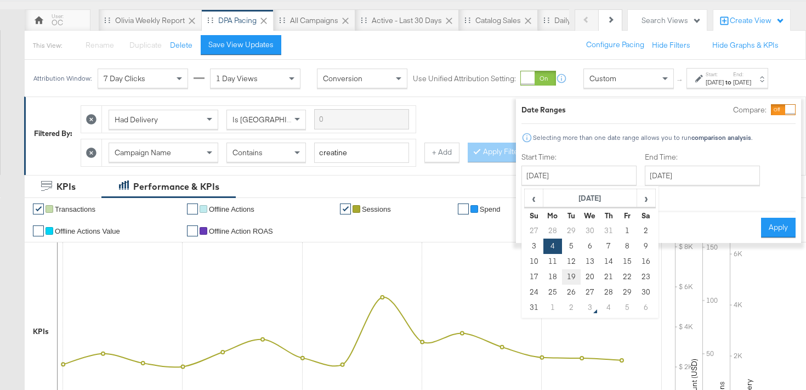
click at [562, 277] on td "19" at bounding box center [571, 276] width 19 height 15
type input "August 19th 2025"
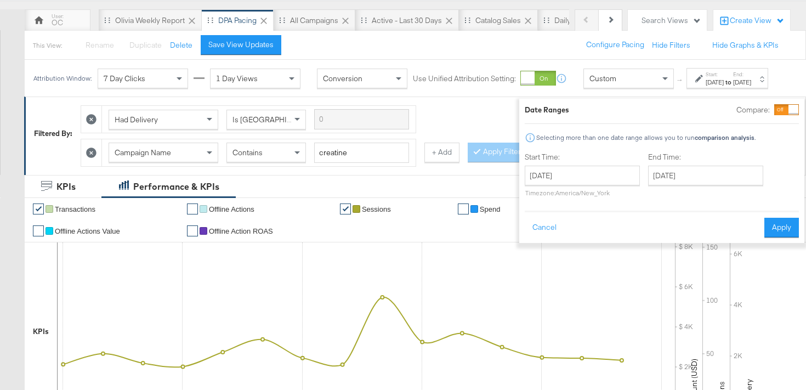
click at [673, 185] on div "End Time: August 19th 2025 ‹ August 2025 › Su Mo Tu We Th Fr Sa 27 28 29 30 31 …" at bounding box center [707, 177] width 119 height 50
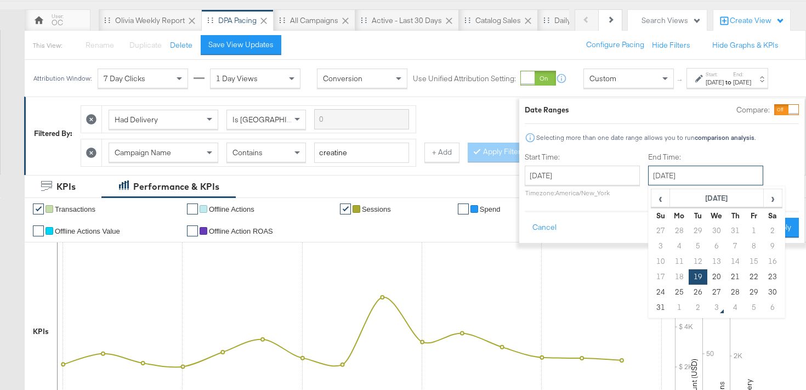
click at [692, 176] on input "August 19th 2025" at bounding box center [705, 176] width 115 height 20
click at [688, 307] on td "2" at bounding box center [697, 307] width 19 height 15
type input "September 2nd 2025"
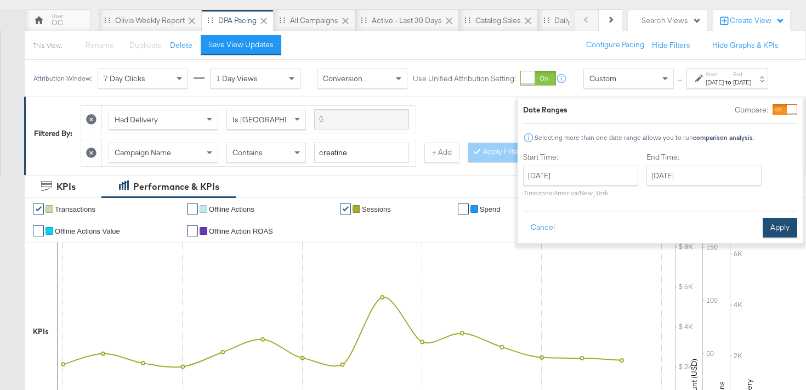
click at [762, 227] on button "Apply" at bounding box center [779, 228] width 35 height 20
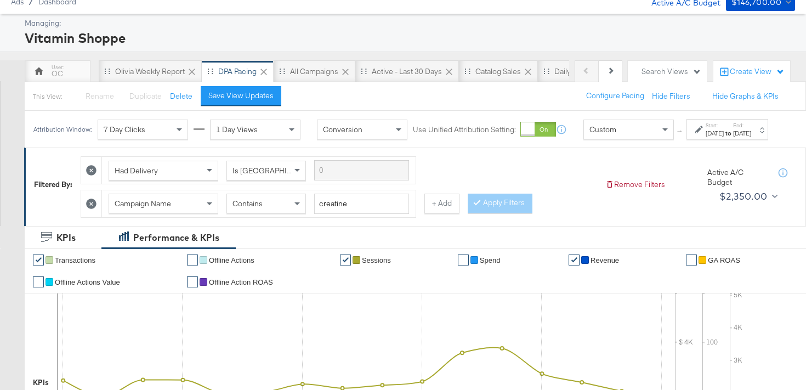
scroll to position [0, 0]
